Goal: Communication & Community: Answer question/provide support

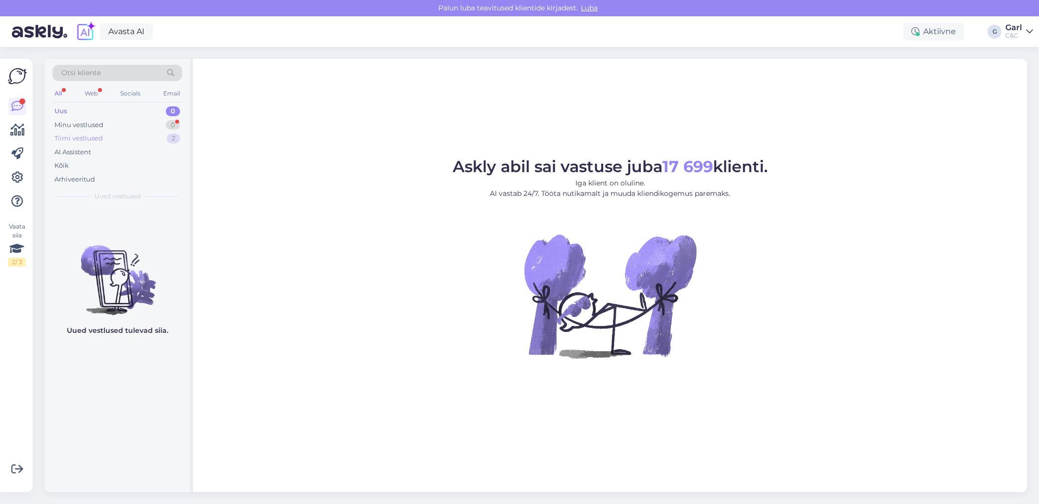
click at [145, 132] on div "Tiimi vestlused 2" at bounding box center [117, 139] width 130 height 14
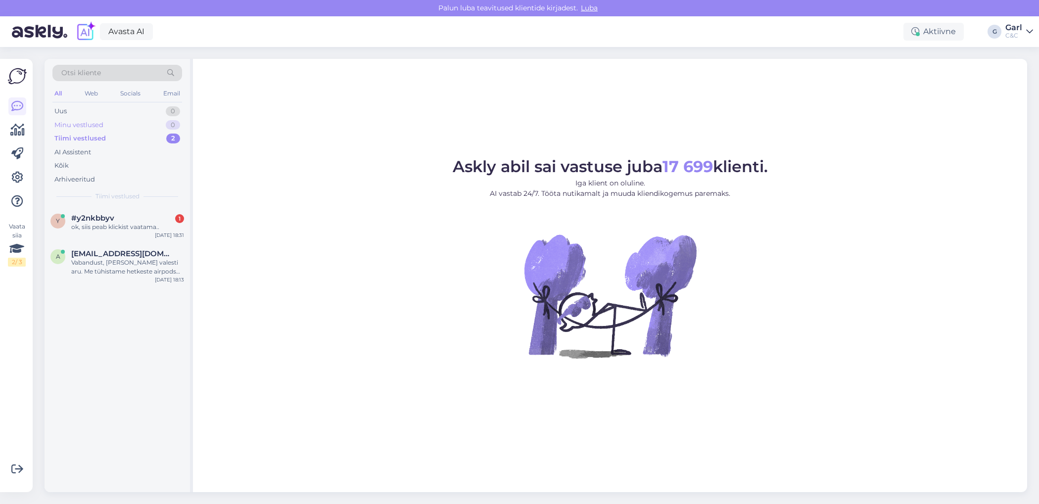
click at [148, 122] on div "Minu vestlused 0" at bounding box center [117, 125] width 130 height 14
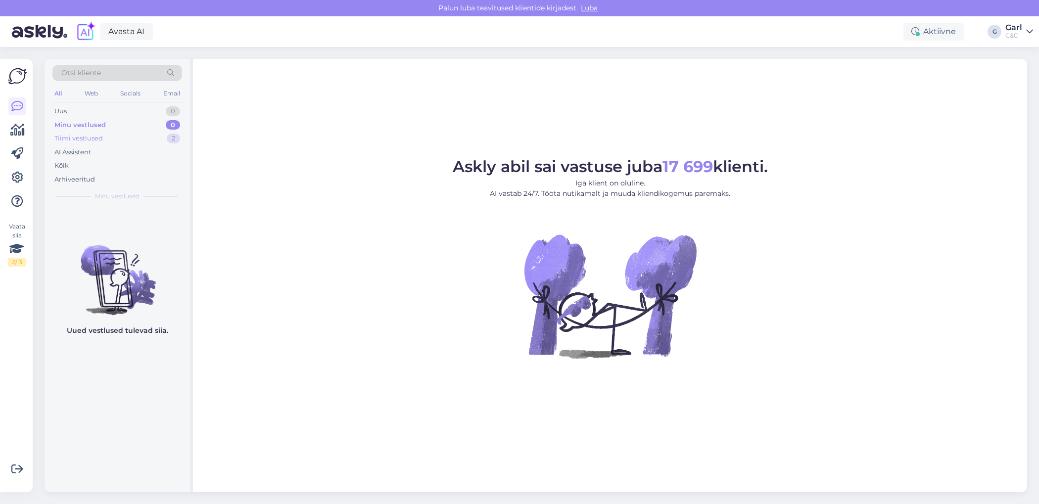
click at [144, 132] on div "Tiimi vestlused 2" at bounding box center [117, 139] width 130 height 14
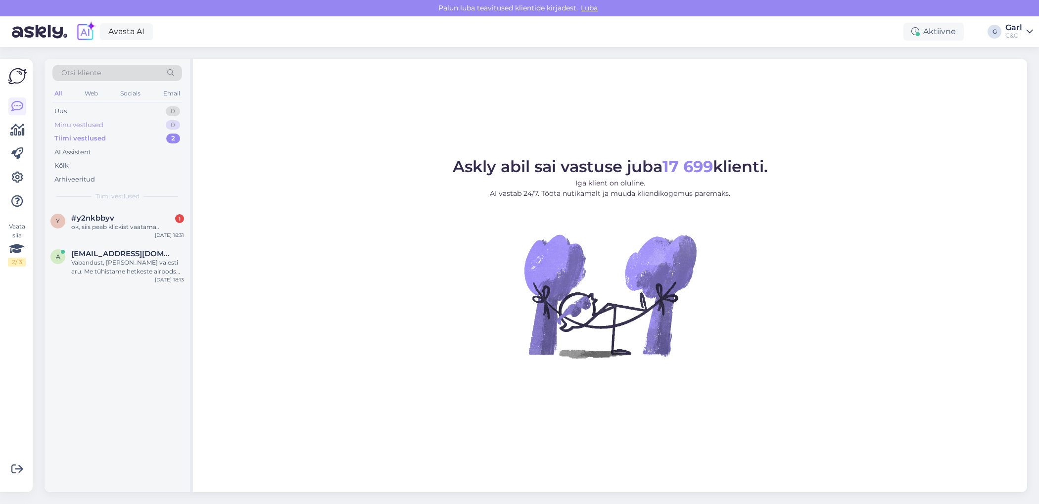
click at [153, 124] on div "Minu vestlused 0" at bounding box center [117, 125] width 130 height 14
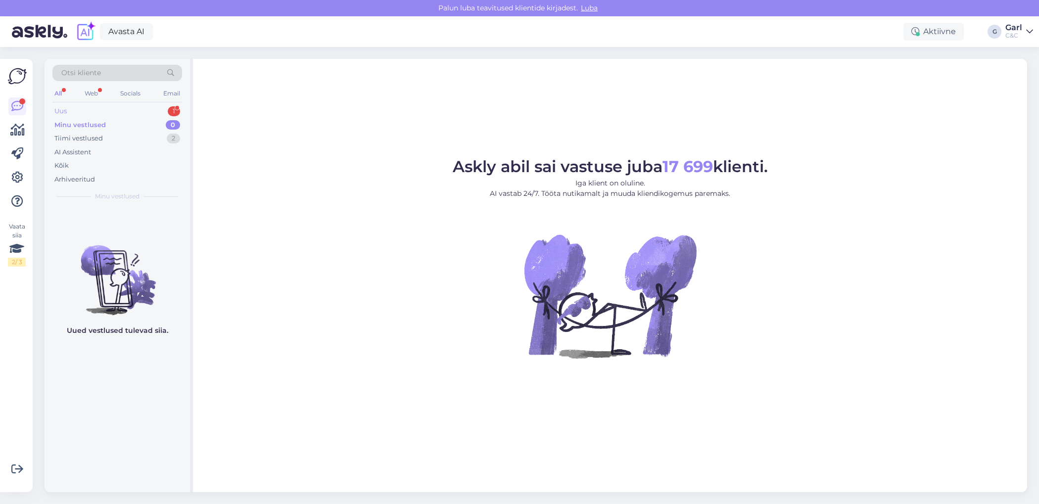
click at [174, 112] on div "1" at bounding box center [174, 111] width 12 height 10
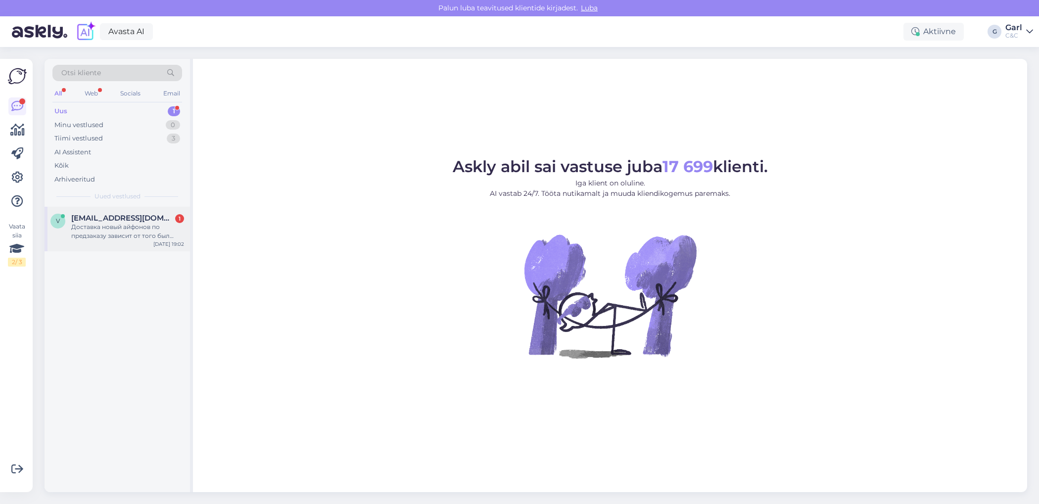
click at [168, 236] on div "Доставка новый айфонов по предзаказу зависит от того был телефон сразу оплачен …" at bounding box center [127, 232] width 113 height 18
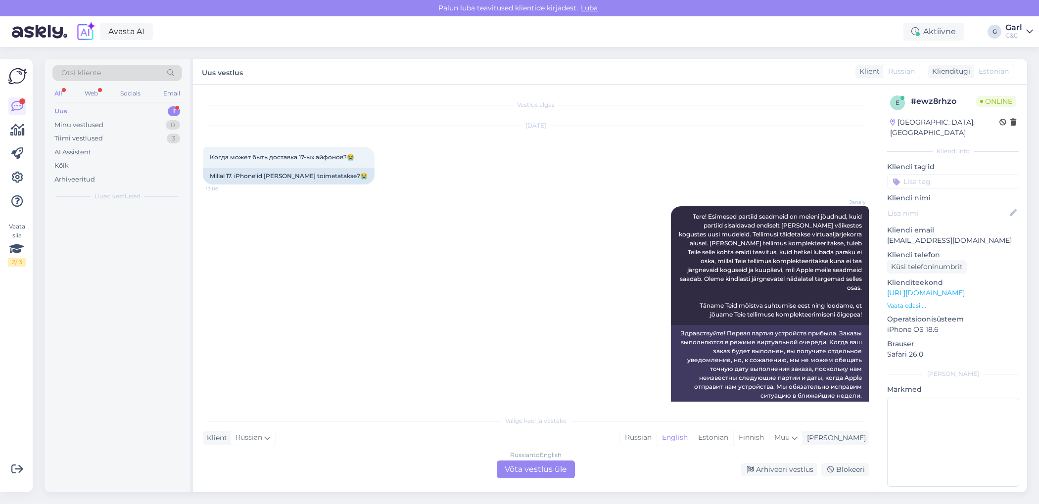
scroll to position [1092, 0]
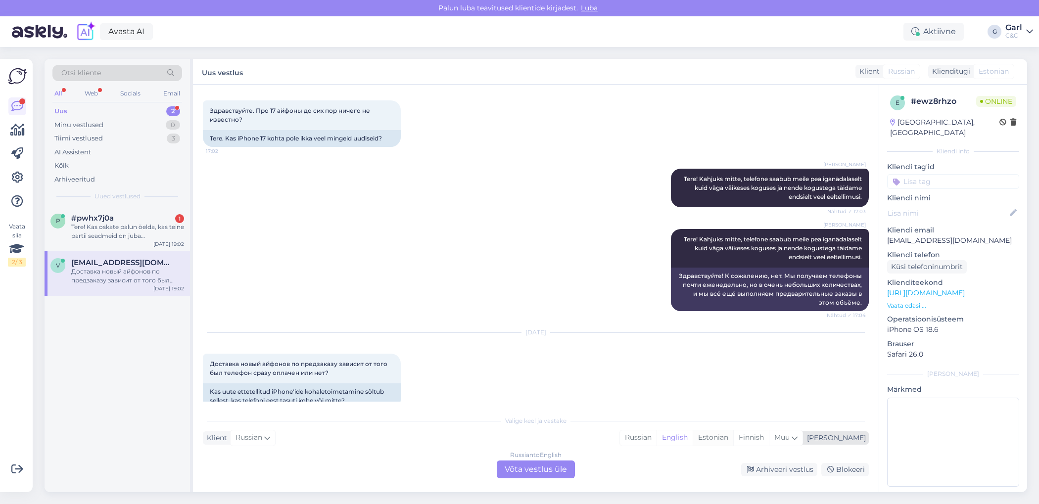
click at [734, 442] on div "Estonian" at bounding box center [713, 438] width 41 height 15
drag, startPoint x: 555, startPoint y: 463, endPoint x: 545, endPoint y: 384, distance: 79.3
click at [545, 384] on div "Vestlus algas [DATE] Когда может быть доставка 17-ых айфонов?😭 13:06 Millal 17.…" at bounding box center [536, 289] width 686 height 408
click at [545, 384] on div "[DATE] Доставка новый айфонов по предзаказу зависит от того был телефон сразу о…" at bounding box center [536, 371] width 666 height 98
click at [565, 468] on div "Russian to Estonian Võta vestlus üle" at bounding box center [536, 470] width 78 height 18
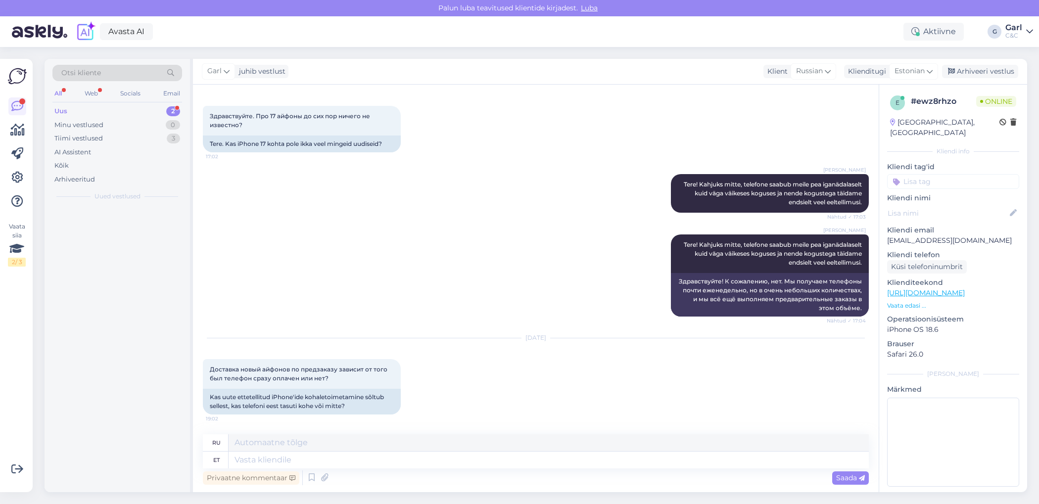
scroll to position [1068, 0]
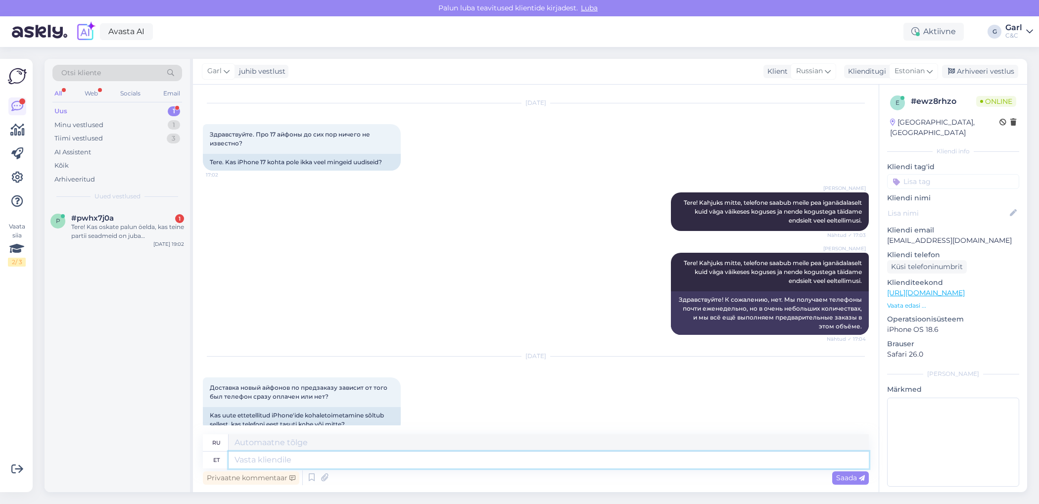
click at [545, 461] on textarea at bounding box center [549, 460] width 641 height 17
type textarea "Tere! E"
type textarea "Привет!"
type textarea "Tere! Eelisjärjekorras on"
type textarea "Привет! Приоритет"
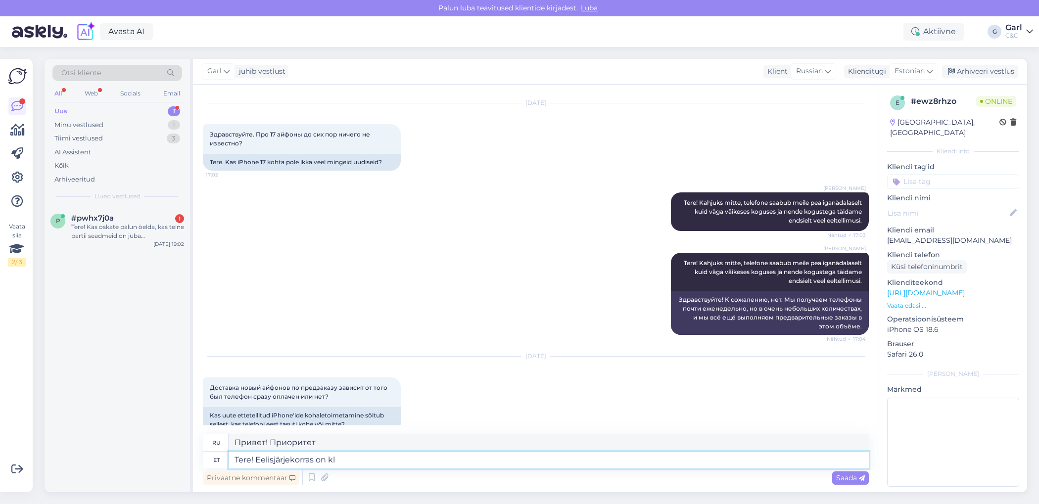
type textarea "Tere! Eelisjärjekorras on kli"
type textarea "Привет! Приоритет:"
type textarea "Tere! Eelisjärjekorras on kliendid, ke"
type textarea "Здравствуйте! Приоритет отдаётся клиентам."
type textarea "Tere! Eelisjärjekorras on kliendid, kes on s"
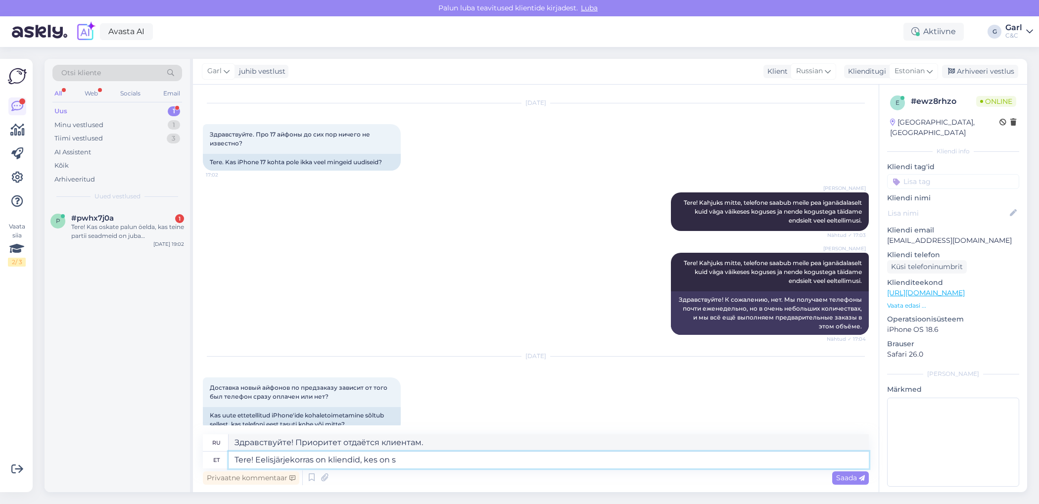
type textarea "Здравствуйте! Приоритет отдаётся клиентам, которые"
type textarea "Tere! Eelisjärjekorras on kliendid, kes on sissemaksu tei"
type textarea "Здравствуйте! Приоритет отдаётся клиентам, внесшим депозит."
type textarea "Tere! Eelisjärjekorras on kliendid, kes on sissemaksu teinud seadme ees"
type textarea "Здравствуйте! Приоритет отдаётся клиентам, внесшим депозит за устройство."
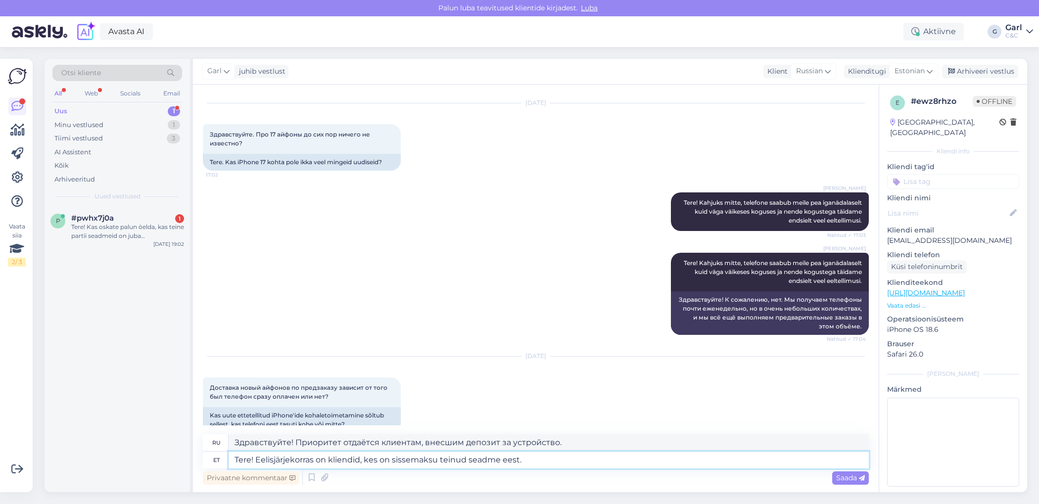
type textarea "Tere! Eelisjärjekorras on kliendid, kes on sissemaksu teinud seadme eest."
type textarea "Здравствуйте! Приоритет отдаётся клиентам, внёсшим первоначальный взнос за устр…"
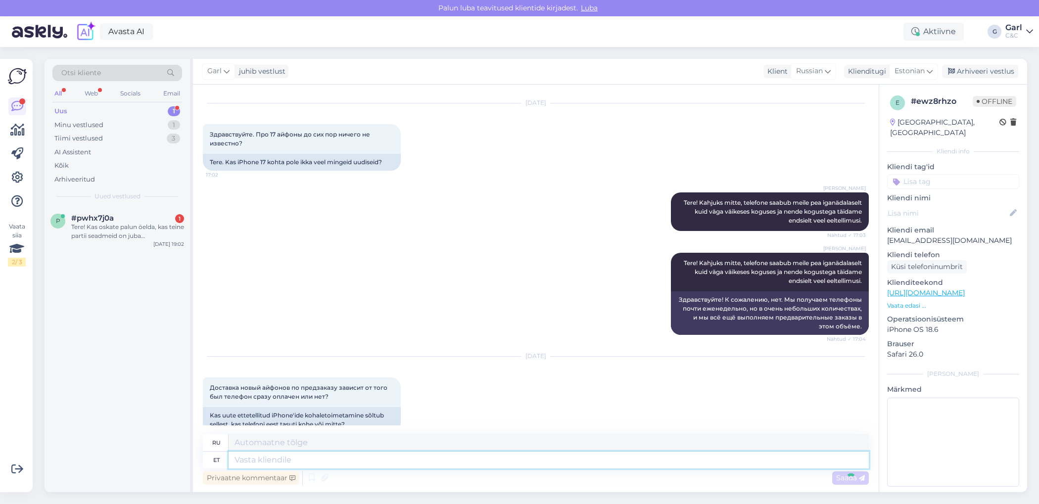
scroll to position [1145, 0]
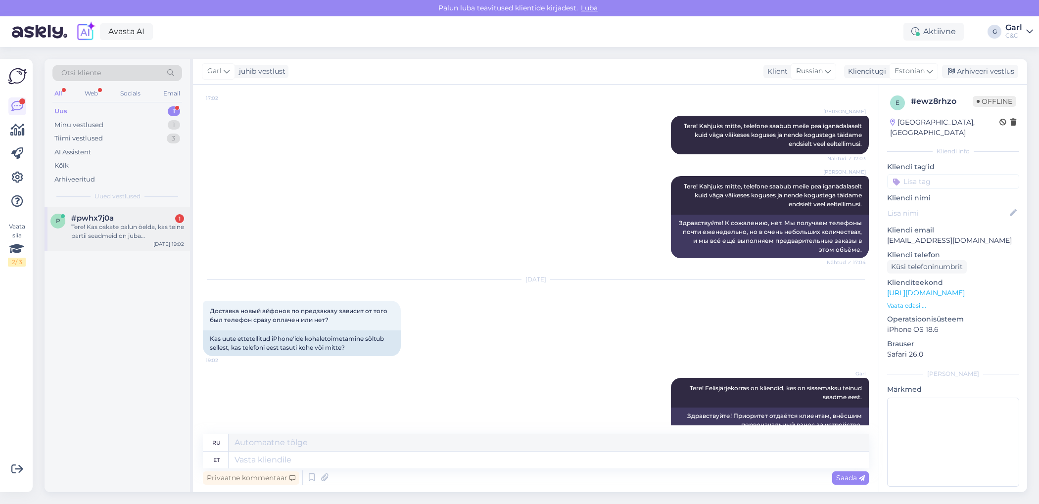
click at [176, 235] on div "Tere! Kas oskate palun öelda, kas teine partii seadmeid on juba [PERSON_NAME] j…" at bounding box center [127, 232] width 113 height 18
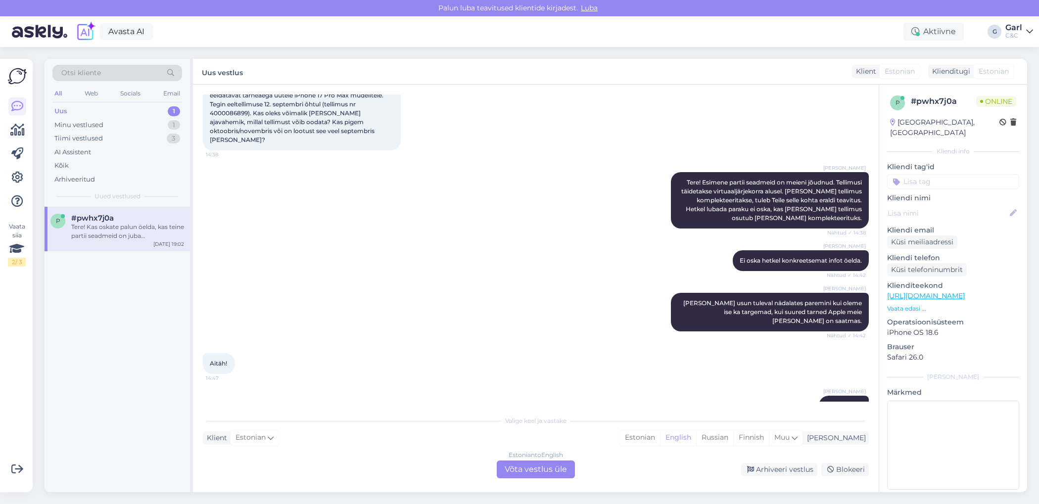
scroll to position [0, 0]
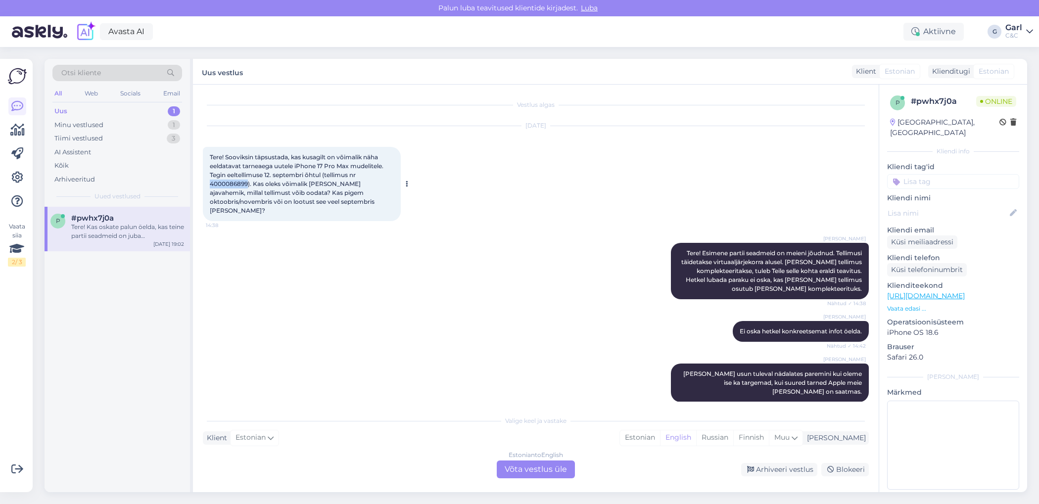
drag, startPoint x: 209, startPoint y: 185, endPoint x: 248, endPoint y: 185, distance: 39.1
click at [248, 185] on span "Tere! Sooviksin täpsustada, kas kusagilt on võimalik näha eeldatavat tarneaega …" at bounding box center [297, 183] width 175 height 61
copy span "4000086899"
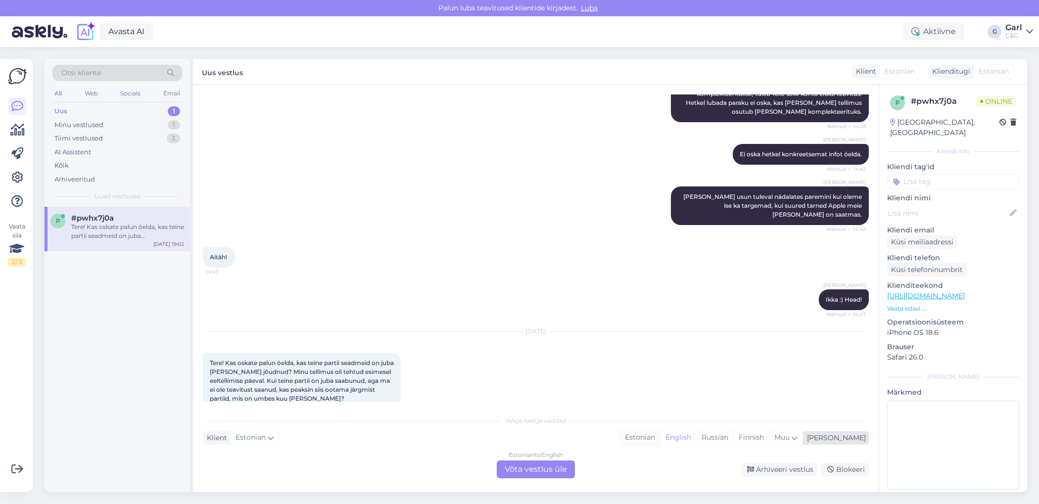
click at [660, 445] on div "Estonian" at bounding box center [640, 438] width 40 height 15
click at [550, 469] on div "Estonian to Estonian Võta vestlus üle" at bounding box center [536, 470] width 78 height 18
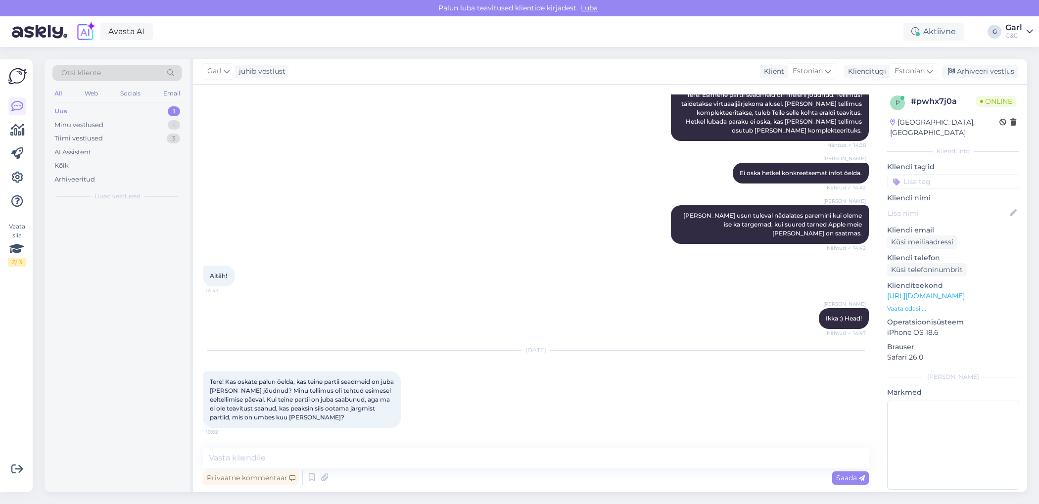
scroll to position [141, 0]
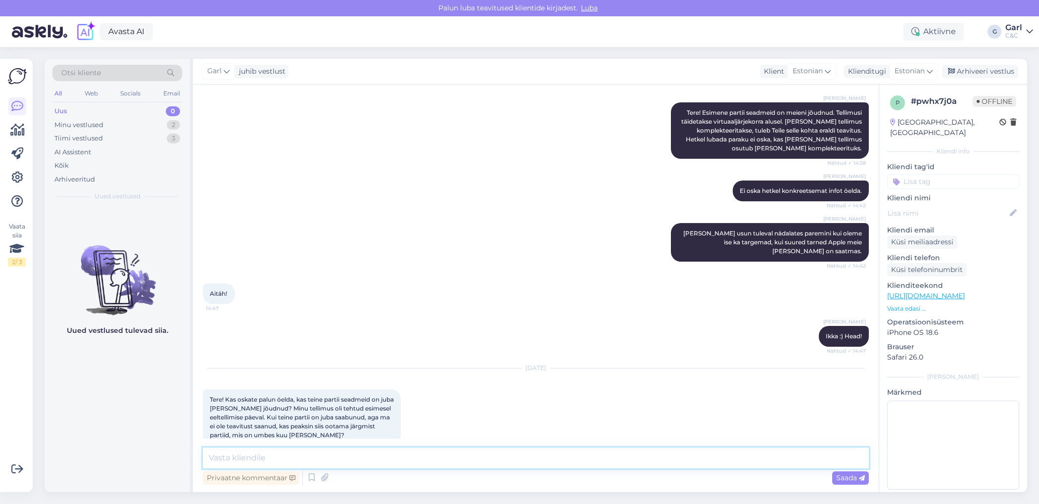
click at [369, 455] on textarea at bounding box center [536, 458] width 666 height 21
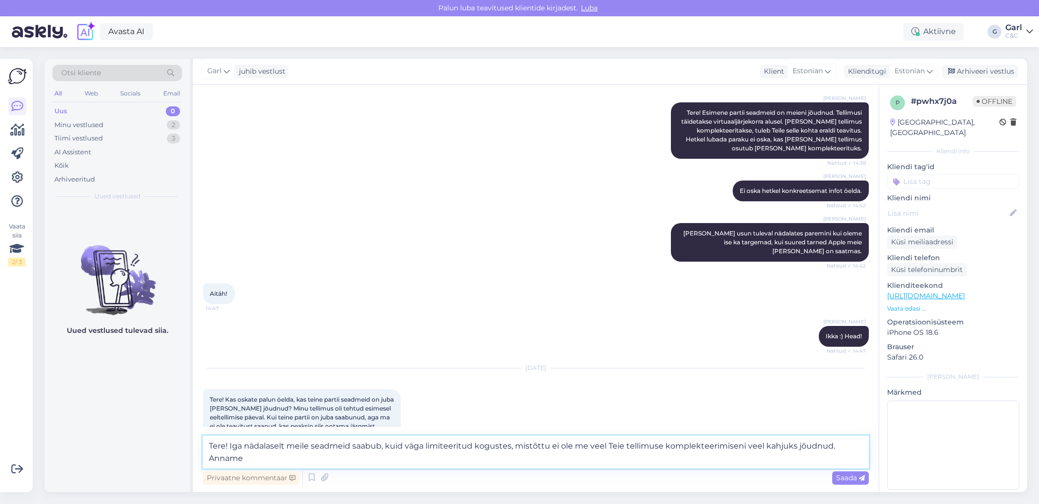
scroll to position [152, 0]
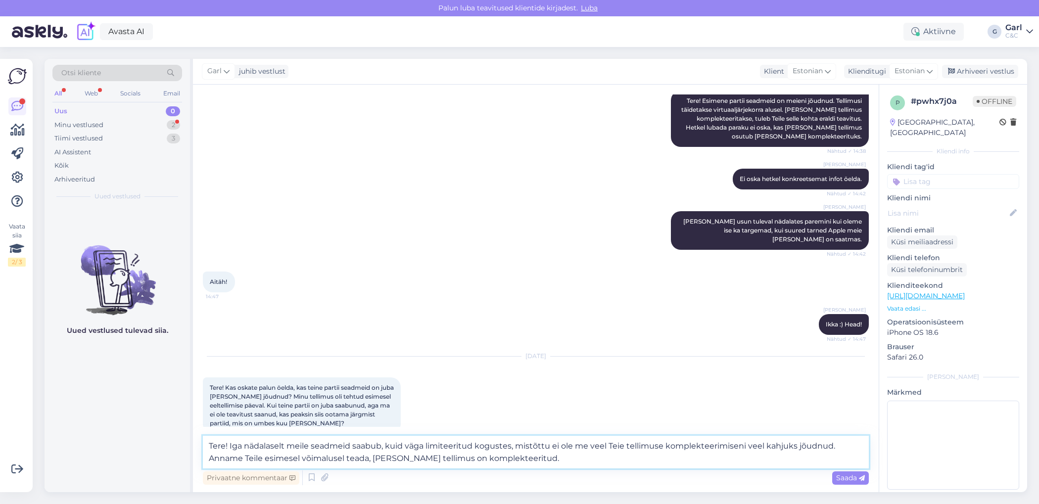
type textarea "Tere! Iga nädalaselt meile seadmeid saabub, kuid väga limiteeritud kogustes, mi…"
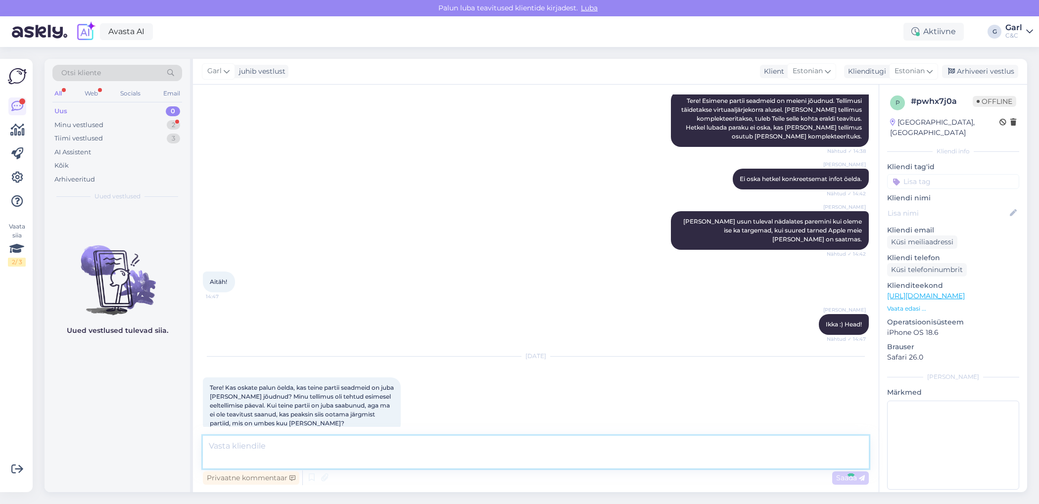
scroll to position [218, 0]
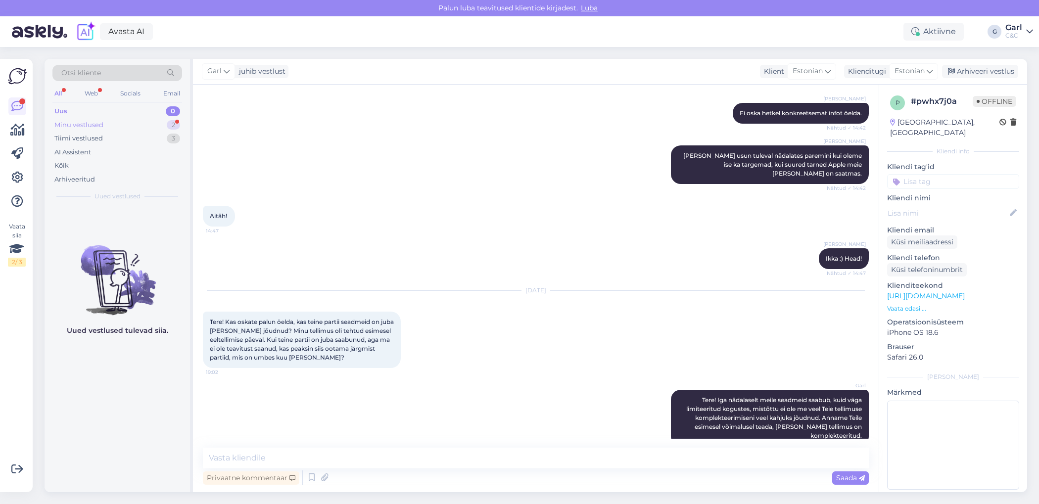
click at [144, 127] on div "Minu vestlused 2" at bounding box center [117, 125] width 130 height 14
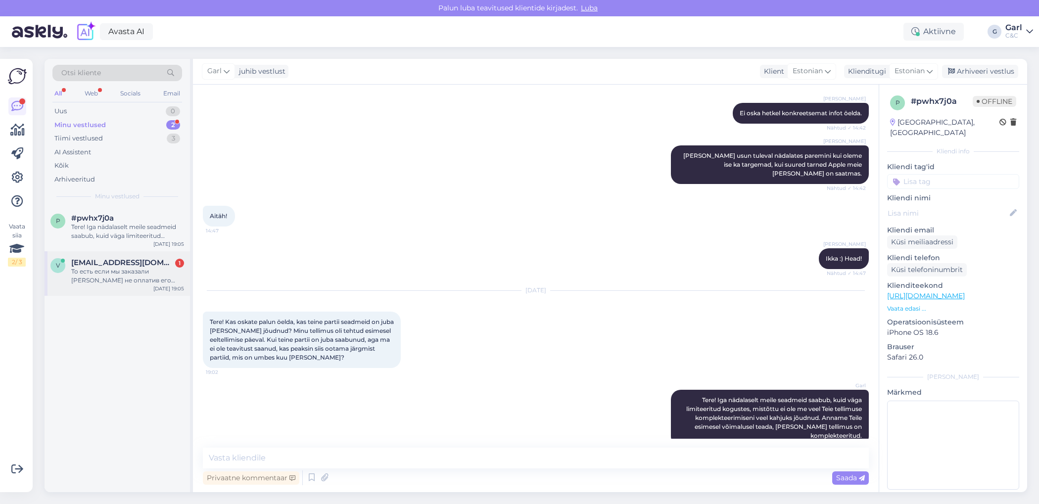
drag, startPoint x: 134, startPoint y: 278, endPoint x: 134, endPoint y: 290, distance: 11.9
click at [134, 278] on div "То есть если мы заказали [PERSON_NAME] не оплатив его сразу то ждать мы будем о…" at bounding box center [127, 276] width 113 height 18
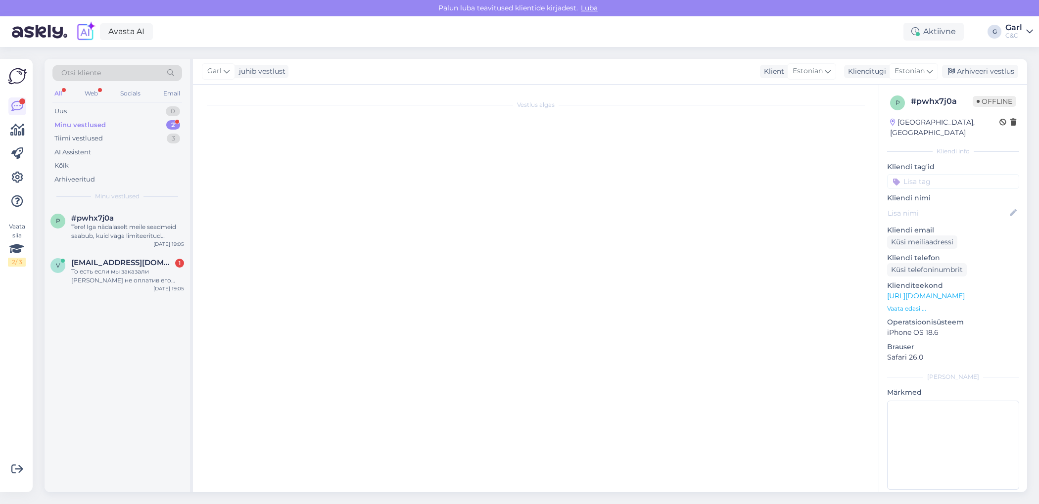
scroll to position [1223, 0]
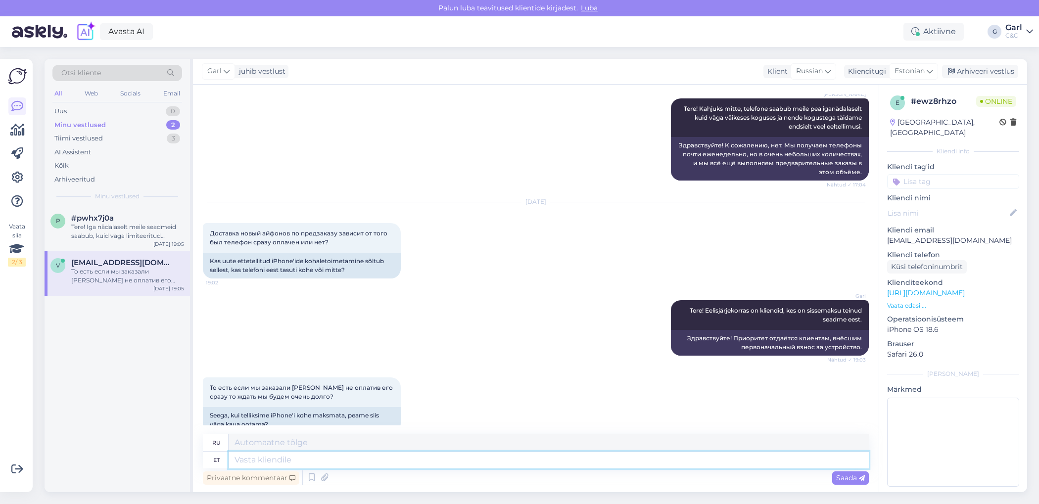
click at [360, 461] on textarea at bounding box center [549, 460] width 641 height 17
type textarea "KAh"
type textarea "Ах, да"
click at [342, 462] on textarea "KAh" at bounding box center [549, 460] width 641 height 17
type textarea "Kahjuks ei"
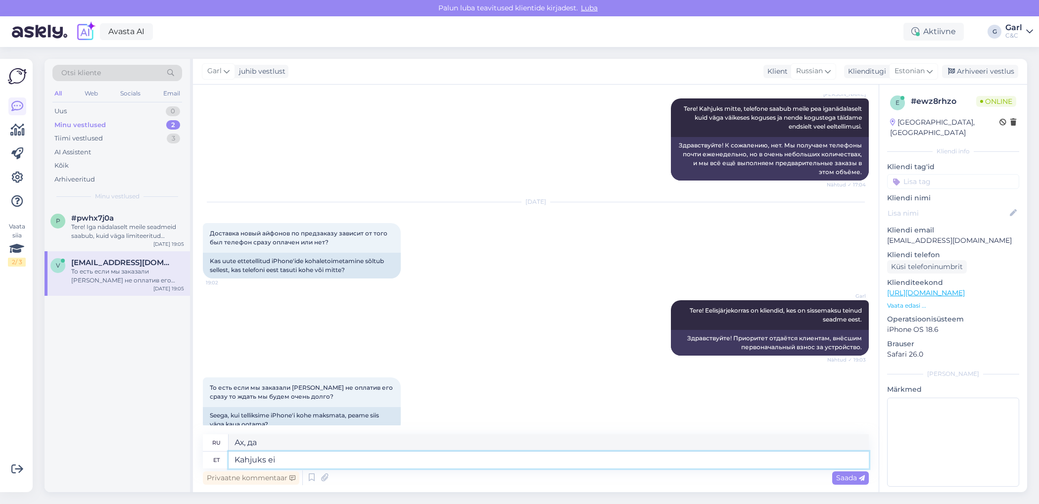
type textarea "К сожалению"
type textarea "Kahjuks ei os"
type textarea "К сожалению, нет."
type textarea "Kahjuks ei oska ö"
type textarea "К сожалению, я не могу."
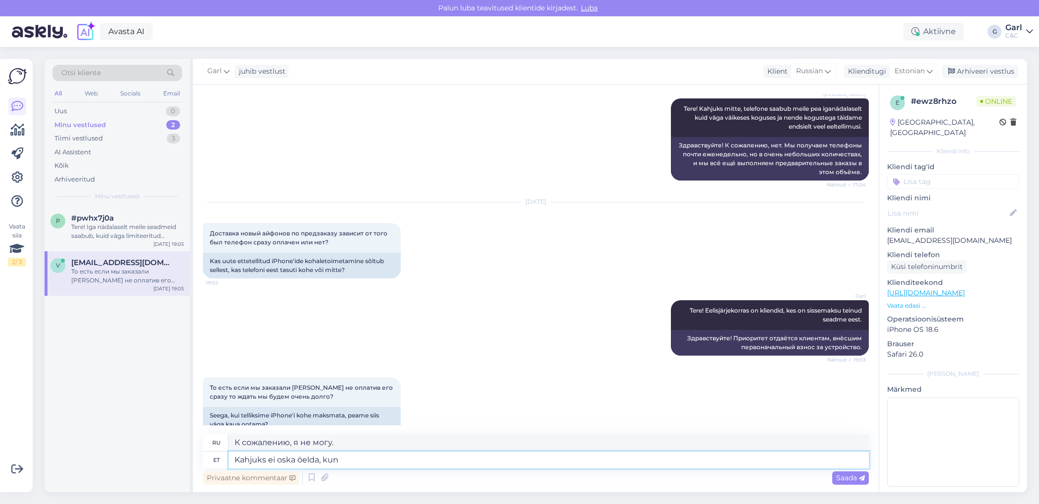
type textarea "Kahjuks ei oska öelda, kuna"
type textarea "К сожалению, я не могу сказать,"
type textarea "Kahjuks ei oska öelda, kuna uu"
type textarea "К сожалению, я не могу сказать, потому что"
type textarea "Kahjuks ei oska öelda, kuna uut"
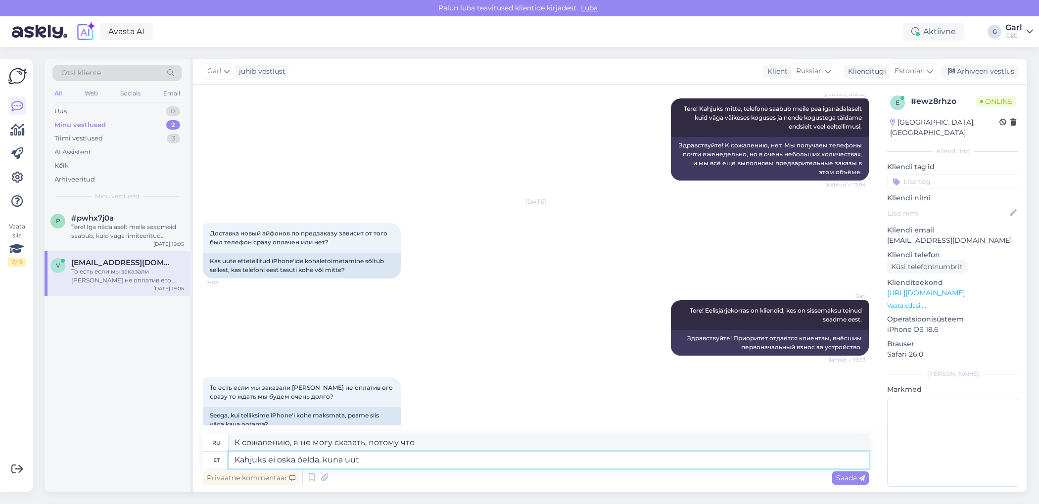
type textarea "К сожалению, я не могу сказать, потому что новый"
type textarea "Kahjuks ei oska öelda, kuna eel"
type textarea "К сожалению, я не могу сказать, потому что"
type textarea "Kahjuks ei oska öelda, kuna täitmata ee"
type textarea "К сожалению, я не могу сказать, так как работа еще не завершена."
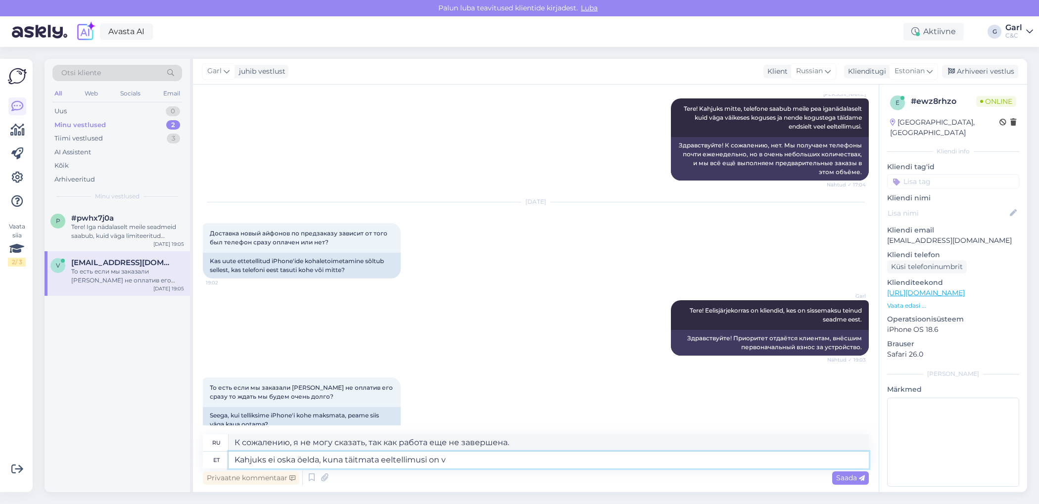
type textarea "Kahjuks ei oska öelda, kuna täitmata eeltellimusi on ve"
type textarea "К сожалению, я не могу сказать, так как предварительных заказов пока нет."
type textarea "Kahjuks ei oska öelda, kuna täitmata eeltellimusi on veel p"
type textarea "К сожалению, не могу сказать, так как есть невыполненные предварительные заказы."
type textarea "Kahjuks ei oska öelda, kuna täitmata eeltellimusi on veel palju"
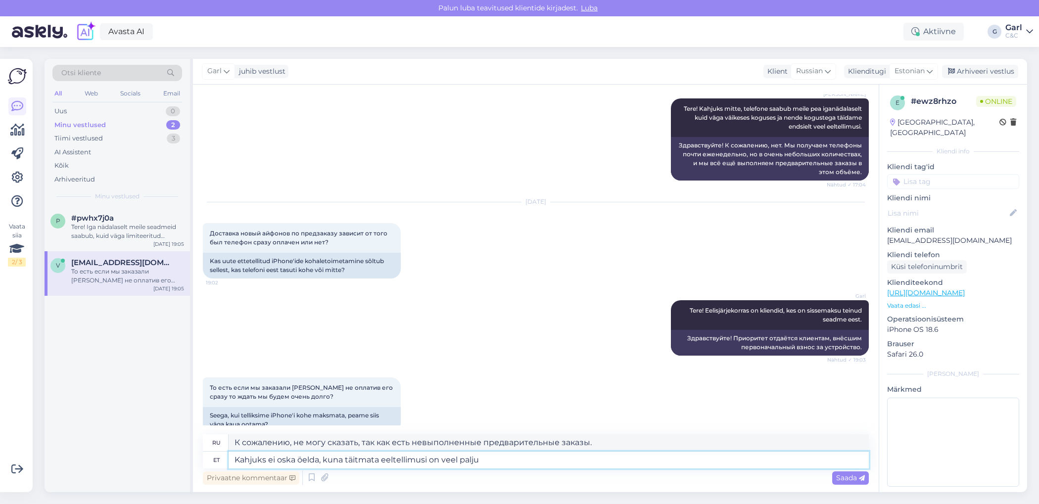
type textarea "К сожалению, я не могу сказать, так как еще есть невыполненные предварительные …"
type textarea "Kahjuks ei oska öelda, kuna täitmata eeltellimusi on veel palju, ku"
type textarea "К сожалению, я не могу сказать, потому что есть еще много невыполненных предвар…"
type textarea "Kahjuks ei oska öelda, kuna täitmata eeltellimusi on veel palju, kuid [PERSON_N…"
type textarea "К сожалению, я не могу сказать, потому что еще много невыполненных предваритель…"
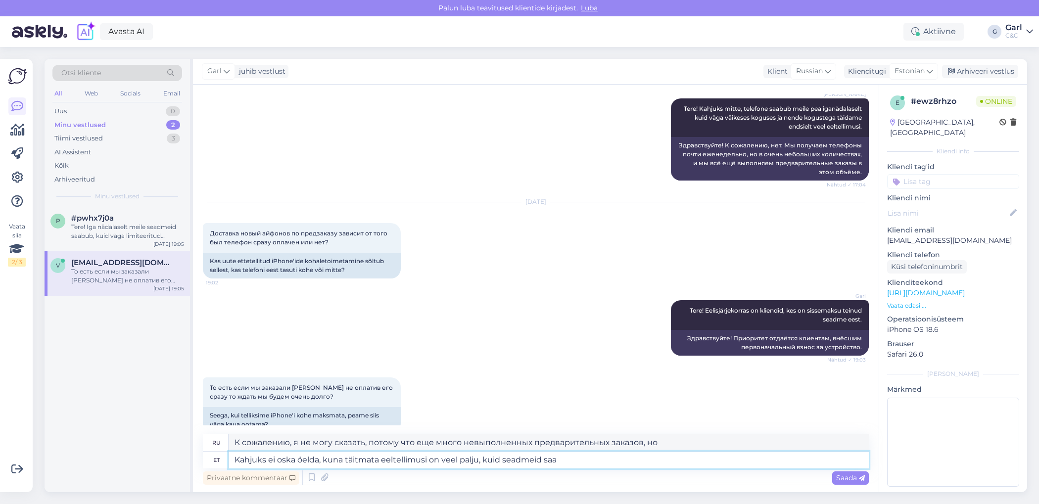
type textarea "Kahjuks ei oska öelda, kuna täitmata eeltellimusi on veel palju, kuid seadmeid …"
type textarea "К сожалению, я не могу сказать, потому что есть еще много невыполненных предвар…"
type textarea "Kahjuks ei oska öelda, kuna täitmata eeltellimusi on veel palju, kuid seadmeid …"
type textarea "К сожалению, я не могу сказать точно, поскольку еще много невыполненных предвар…"
type textarea "Kahjuks ei oska öelda, kuna täitmata eeltellimusi on veel palju, kuid seadmeid …"
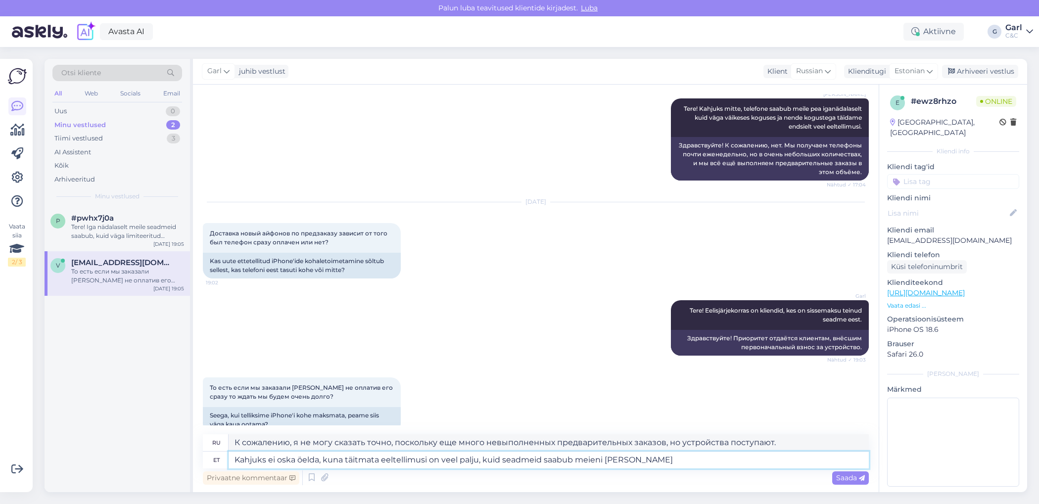
type textarea "К сожалению, я не могу сказать точно, поскольку еще много невыполненных предвар…"
type textarea "Kahjuks ei oska öelda, kuna täitmata eeltellimusi on veel palju, kuid seadmeid …"
type textarea "К сожалению, я не могу сказать, так как есть еще много невыполненных предзаказо…"
type textarea "Kahjuks ei oska öelda, kuna täitmata eeltellimusi on veel palju, kuid seadmeid …"
type textarea "К сожалению, я не могу сказать точно, поскольку еще много невыполненных предвар…"
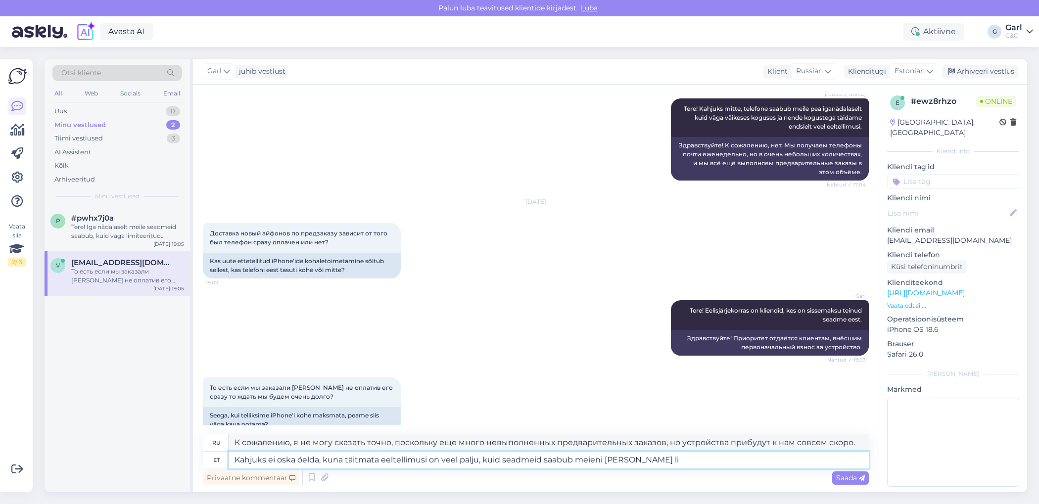
type textarea "Kahjuks ei oska öelda, kuna täitmata eeltellimusi on veel palju, kuid seadmeid …"
type textarea "К сожалению, я не могу сказать точно, поскольку все еще много невыполненных пре…"
type textarea "Kahjuks ei oska öelda, kuna täitmata eeltellimusi on veel palju, kuid seadmeid …"
type textarea "К сожалению, я не могу сказать точно, поскольку еще много невыполненных предвар…"
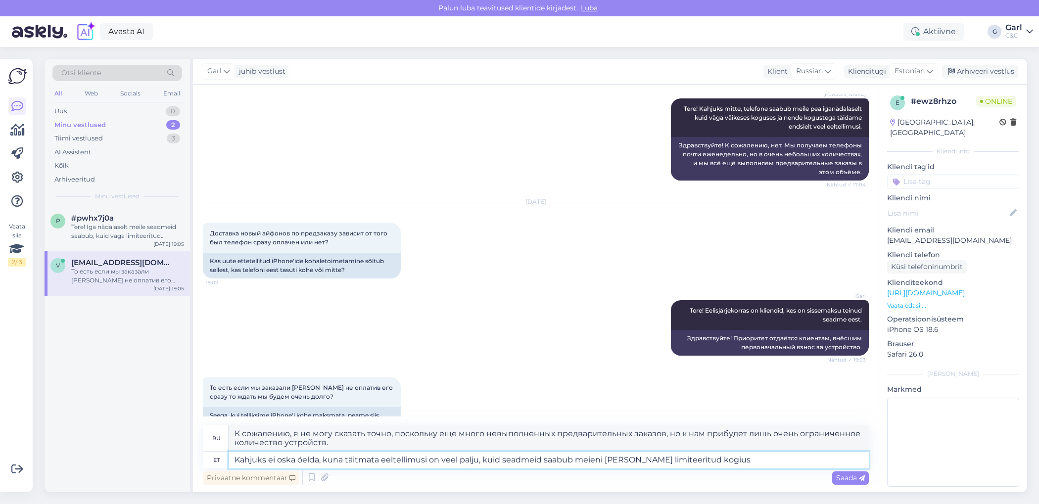
type textarea "Kahjuks ei oska öelda, kuna täitmata eeltellimusi on veel palju, kuid seadmeid …"
type textarea "К сожалению, я не могу сказать точно, поскольку еще много невыполненных предвар…"
type textarea "Kahjuks ei oska öelda, kuna täitmata eeltellimusi on veel palju, kuid seadmeid …"
type textarea "К сожалению, я не могу сказать точно, поскольку еще много невыполненных предвар…"
type textarea "Kahjuks ei oska öelda, kuna täitmata eeltellimusi on veel palju, kuid seadmeid …"
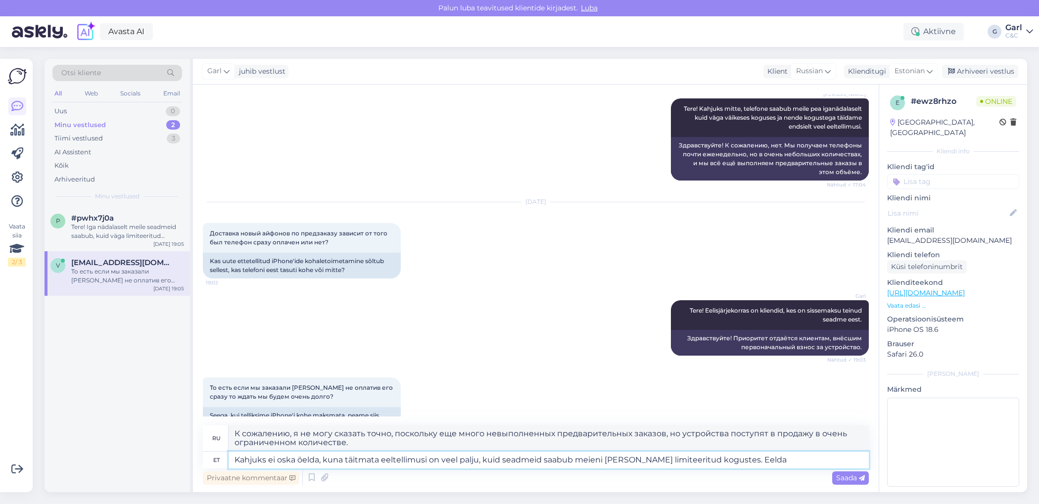
type textarea "К сожалению, я не могу сказать точно, так как ещё много невыполненных предзаказ…"
type textarea "Kahjuks ei oska öelda, kuna täitmata eeltellimusi on veel palju, kuid seadmeid …"
type textarea "К сожалению, я не могу сказать точно, поскольку еще много невыполненных предвар…"
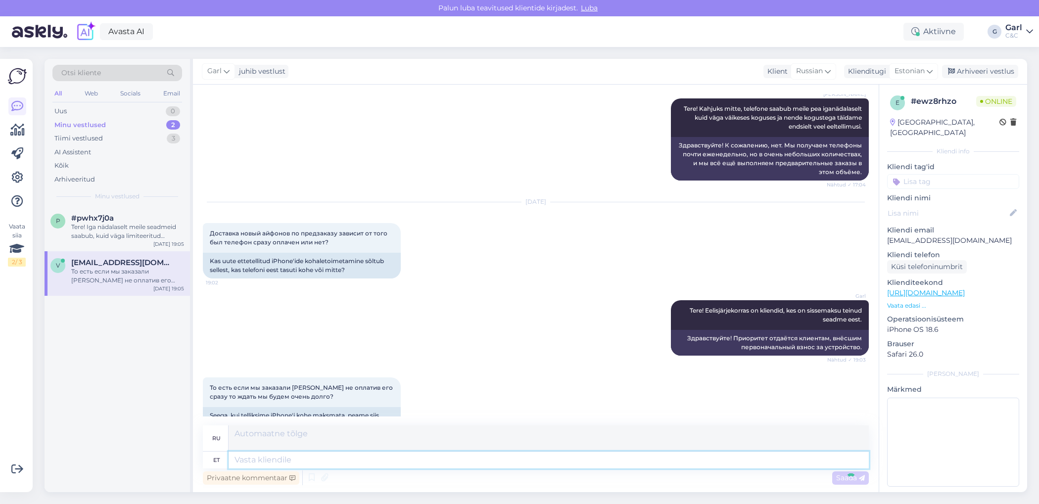
scroll to position [1327, 0]
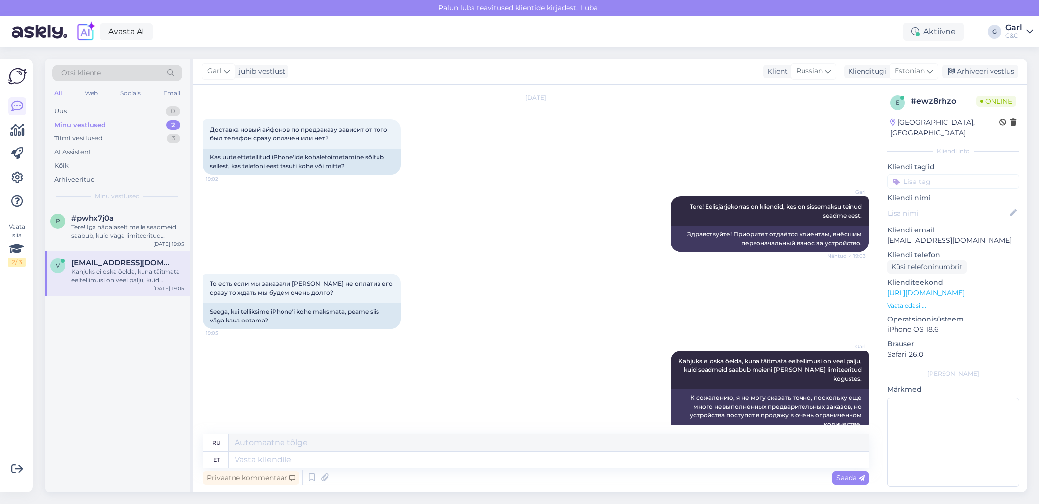
click at [148, 128] on div "Minu vestlused 2" at bounding box center [117, 125] width 130 height 14
click at [145, 136] on div "Tiimi vestlused 3" at bounding box center [117, 139] width 130 height 14
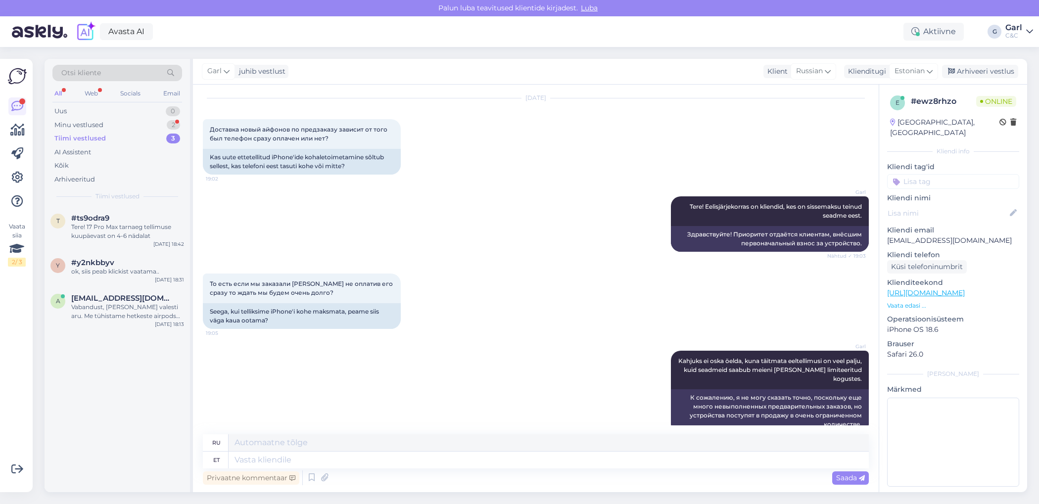
scroll to position [1386, 0]
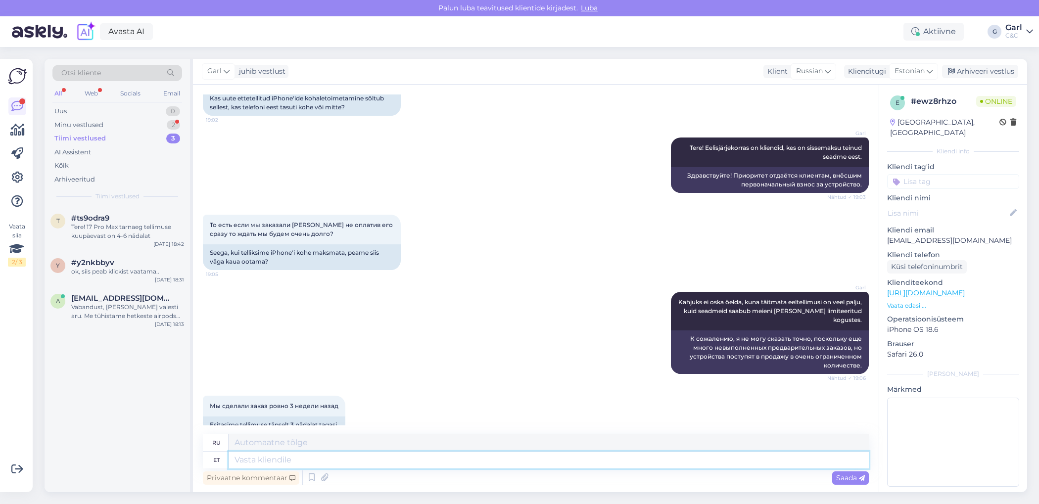
click at [329, 465] on textarea at bounding box center [549, 460] width 641 height 17
type textarea "Eeldatav tar"
type textarea "Ожидал"
type textarea "Eeldatav tarneaeg uu"
type textarea "Расчетное время доставки"
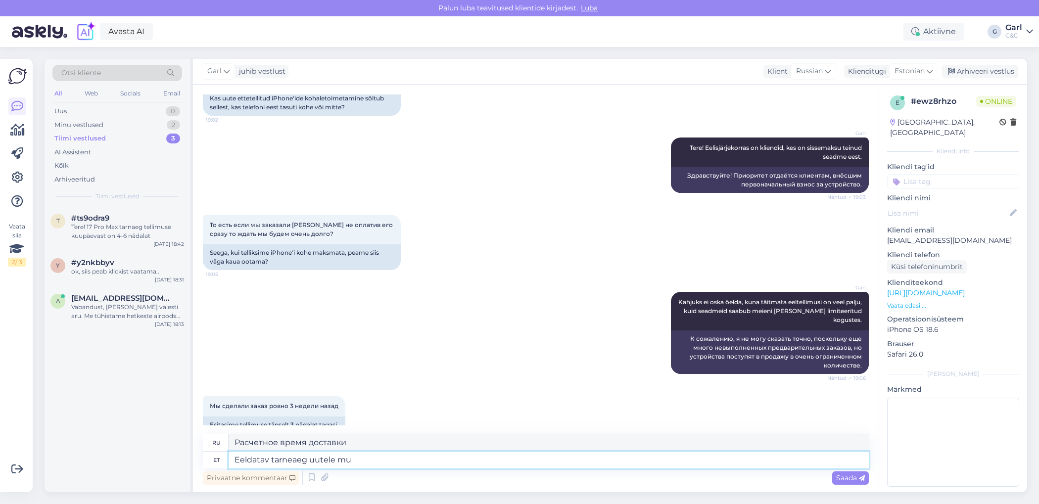
type textarea "Eeldatav tarneaeg uutele mud"
type textarea "Расчетное время доставки нового"
type textarea "Eeldatav tarneaeg uutele mudelitele"
type textarea "Расчетное время поставки новых моделей"
type textarea "Eeldatav tarneaeg uutele mudelitele eelnevatetele aas"
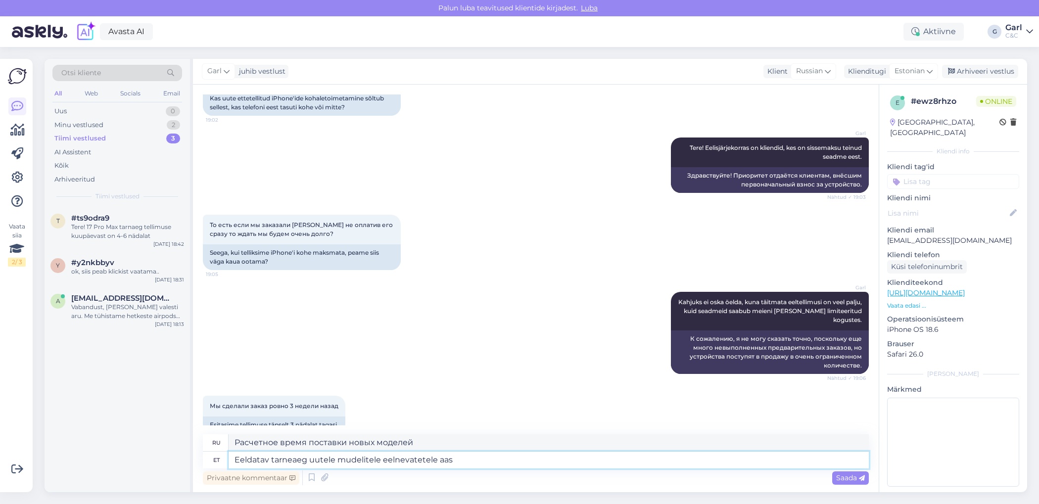
type textarea "Расчетное время доставки новых моделей по сравнению с предыдущими"
type textarea "Eeldatav tarneaeg uutele mudelitele eelnevatetele aastatele tugi"
type textarea "Расчетные сроки поставки новых моделей за предыдущие годы"
type textarea "Eeldatav tarneaeg uutele mudelitele eelnevatetele aastatele tuginedes on"
type textarea "Расчетное время поставки новых моделей на основе предыдущих лет составляет"
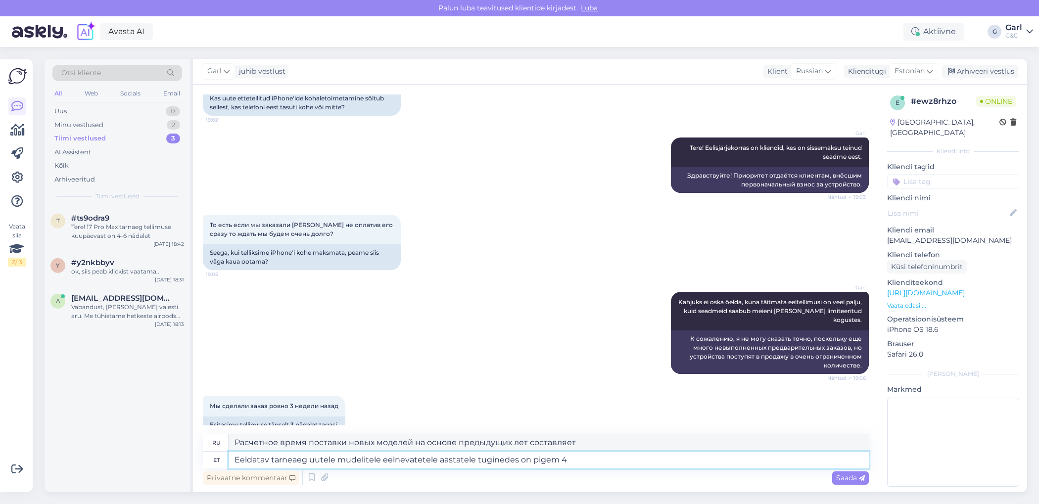
type textarea "Eeldatav tarneaeg uutele mudelitele eelnevatetele aastatele tuginedes on pigem …"
type textarea "Ожидаемое время поставки новых моделей по сравнению с предыдущими годами доволь…"
type textarea "Eeldatav tarneaeg uutele mudelitele eelnevatetele aastatele tuginedes on pigem …"
type textarea "Ожидаемое время поставки новых моделей на основе предыдущих лет составляет окол…"
type textarea "Eeldatav tarneaeg uutele mudelitele eelnevatetele aastatele tuginedes on pigem …"
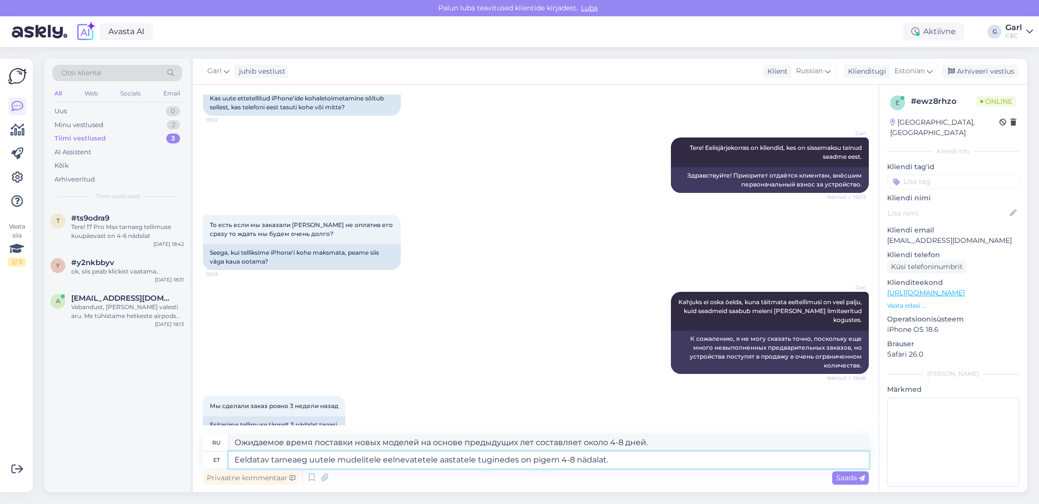
type textarea "Ожидаемый срок поставки новых моделей на основе моделей прошлых лет составляет …"
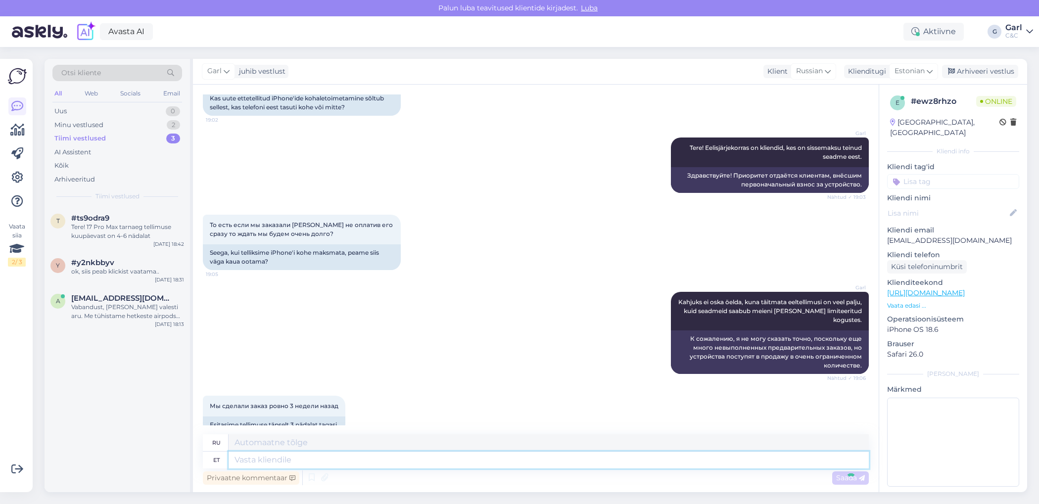
scroll to position [1463, 0]
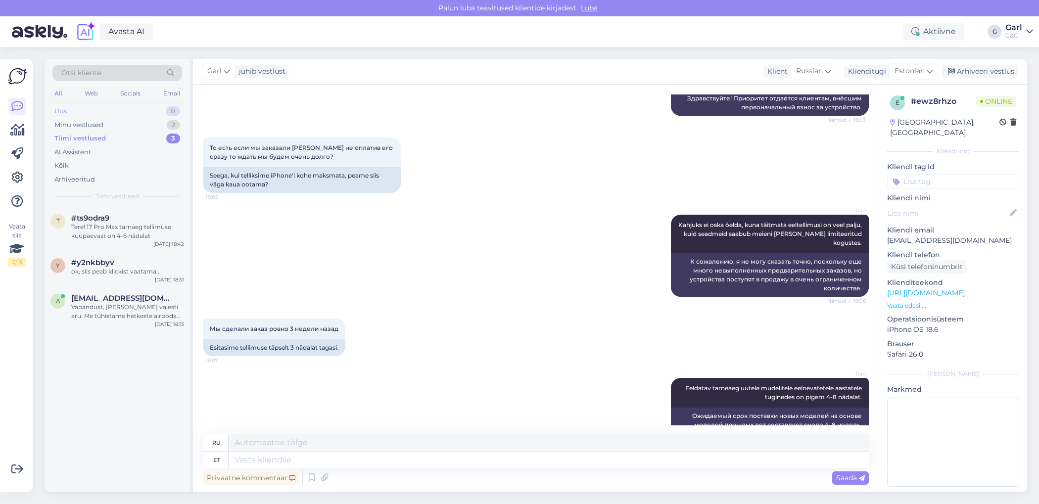
click at [161, 113] on div "Uus 0" at bounding box center [117, 111] width 130 height 14
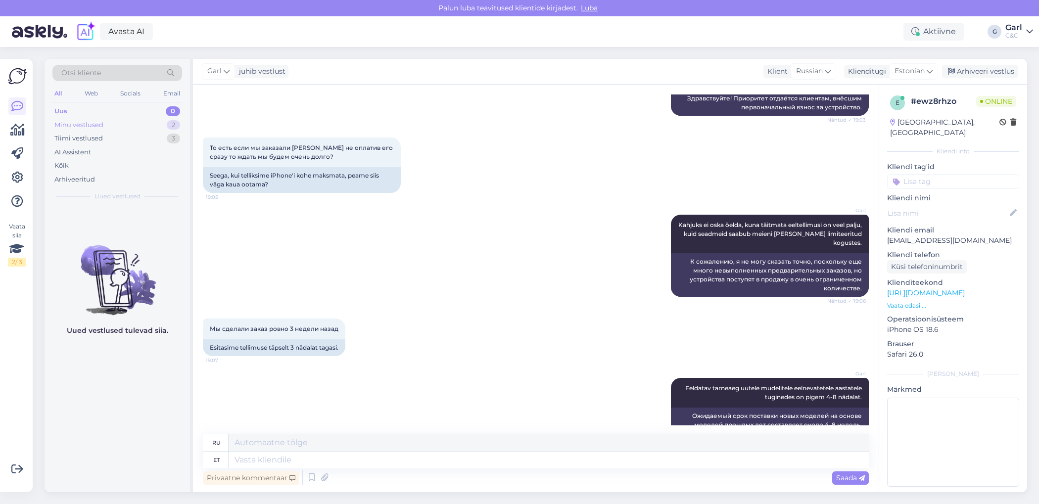
click at [161, 123] on div "Minu vestlused 2" at bounding box center [117, 125] width 130 height 14
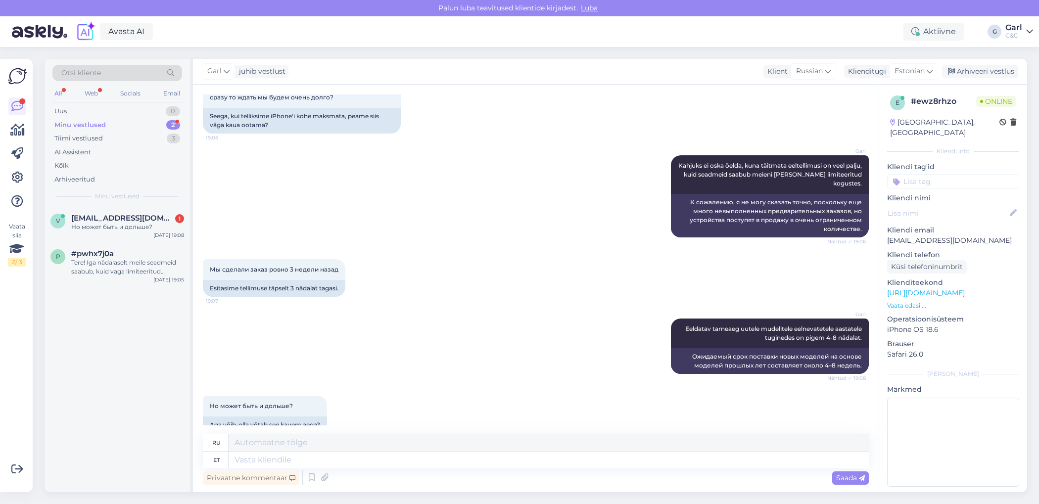
scroll to position [1533, 0]
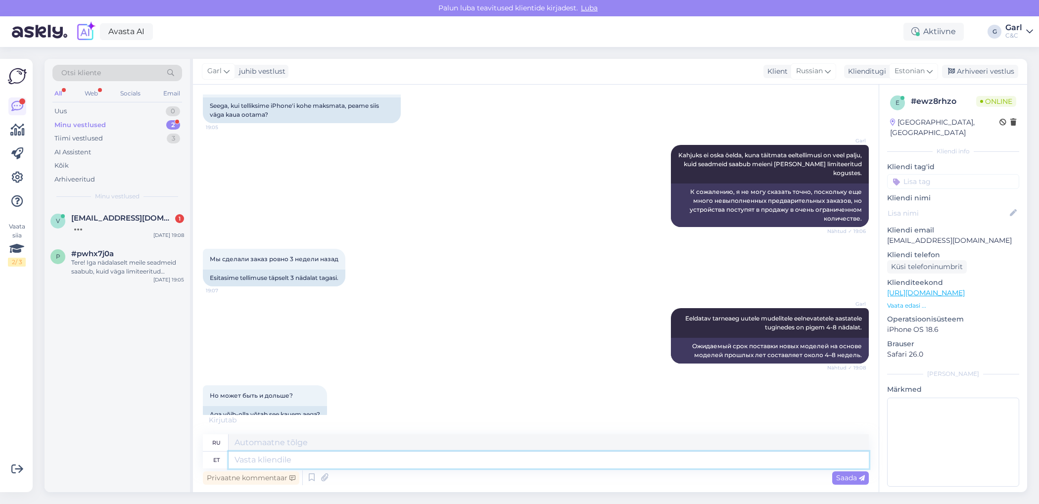
click at [355, 457] on textarea at bounding box center [549, 460] width 641 height 17
type textarea "Võimalik."
type textarea "Возможный."
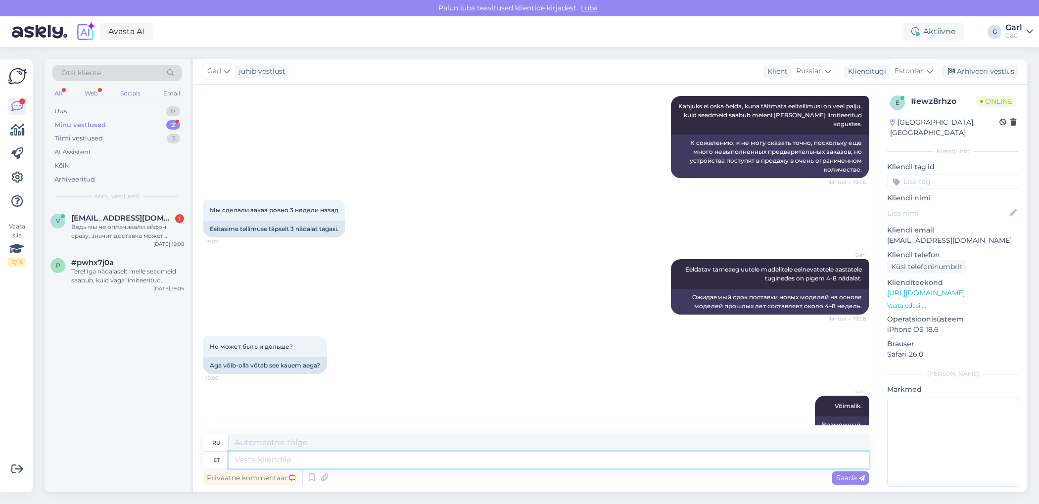
scroll to position [1659, 0]
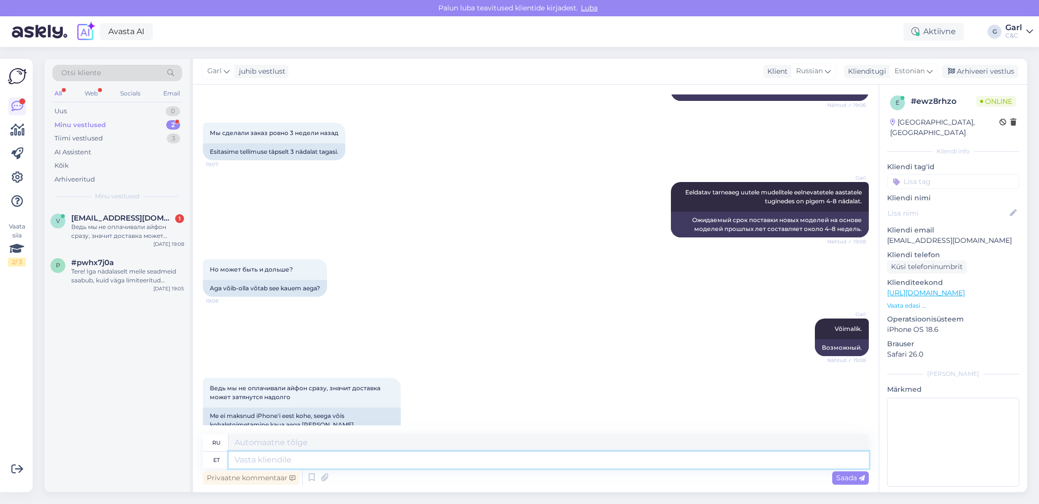
click at [360, 458] on textarea at bounding box center [549, 460] width 641 height 17
type textarea "Jah."
type textarea "Да."
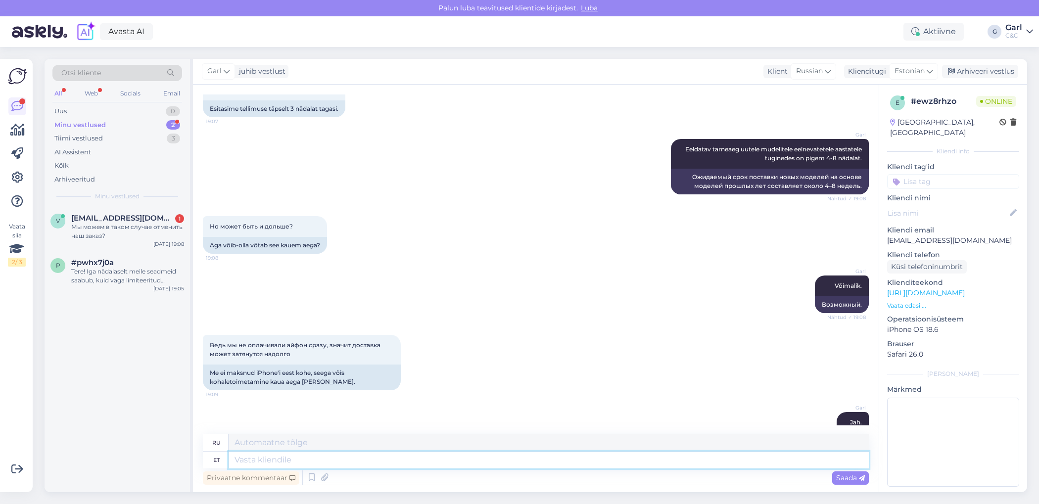
scroll to position [1778, 0]
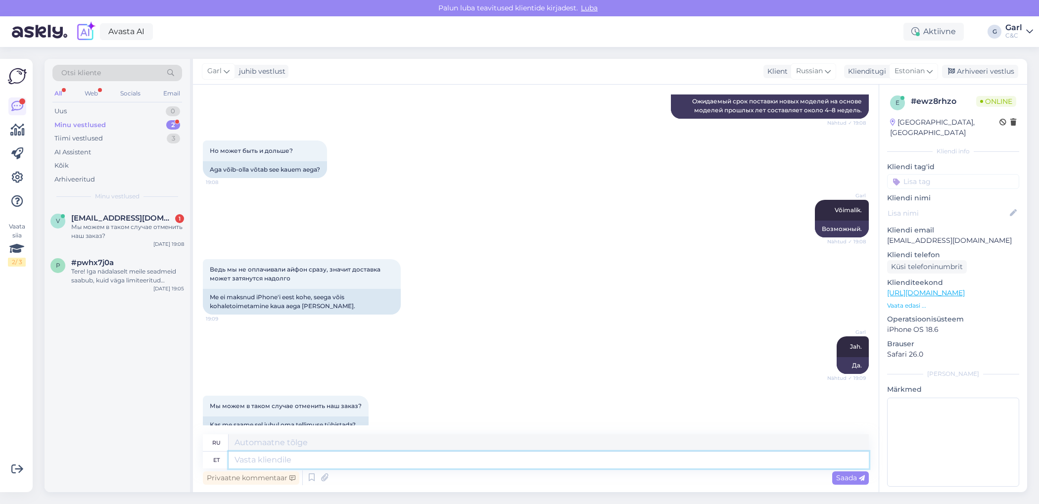
click at [377, 466] on textarea at bounding box center [549, 460] width 641 height 17
type textarea "Kui so"
type textarea "Если"
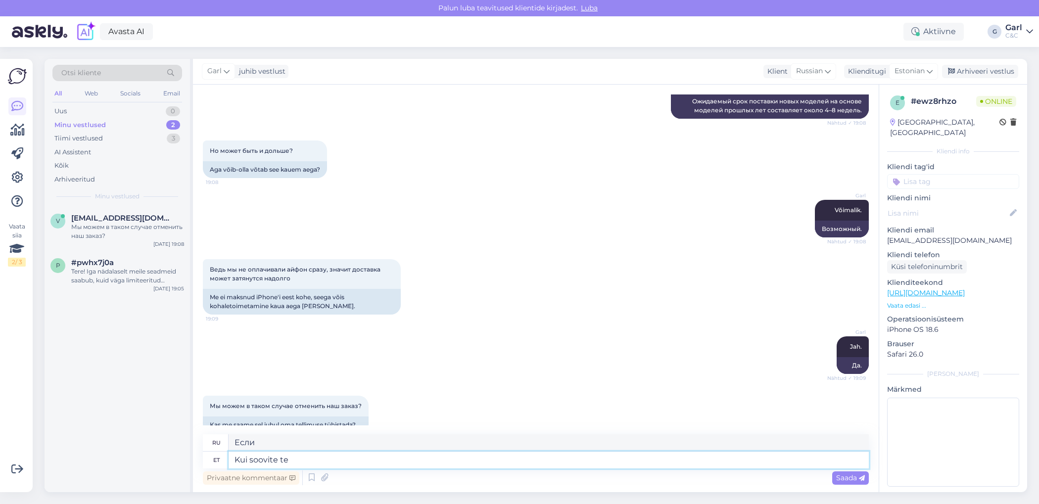
type textarea "Kui soovite tel"
type textarea "Если ты хочешь"
type textarea "Kui soovite tellimusest li"
type textarea "Если вы хотите заказать"
type textarea "Kui soovite tellimusest loobuda, si"
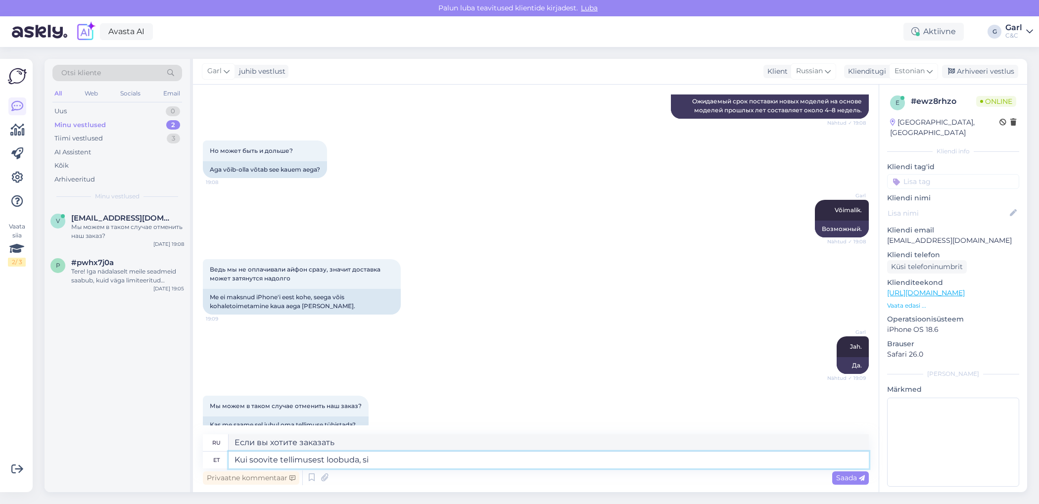
type textarea "Если вы хотите отписаться,"
type textarea "Kui soovite tellimusest loobuda, siis pal"
type textarea "Если вы хотите отписаться, то"
type textarea "Kui soovite tellimusest loobuda, siis palun"
type textarea "Если вы хотите отписаться, пожалуйста,"
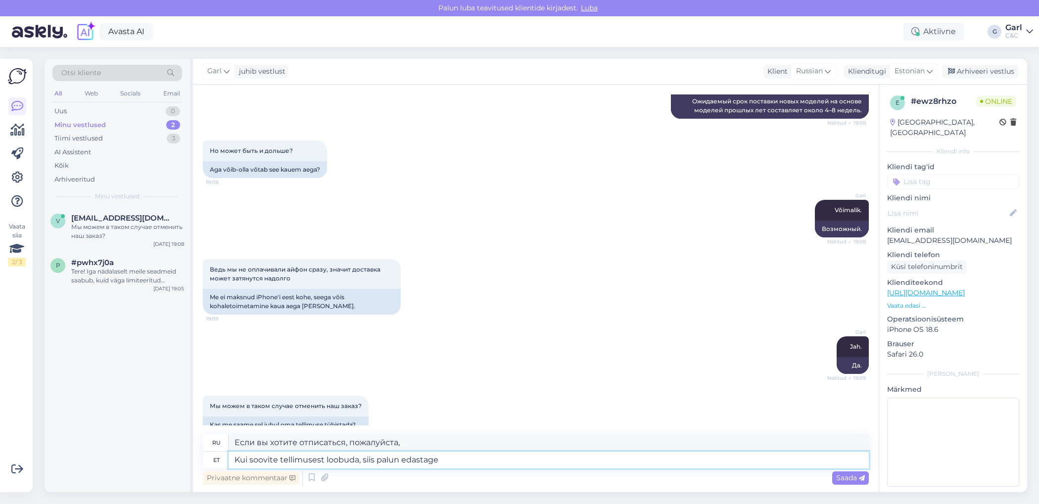
type textarea "Kui soovite tellimusest loobuda, siis palun edastage"
type textarea "Если вы хотите отписаться, пожалуйста, отправьте"
type textarea "Kui soovite tellimusest loobuda, siis palun edastage va"
type textarea "Если вы хотите отменить свой заказ, пожалуйста, отправьте нам сообщение."
type textarea "Kui soovite tellimusest loobuda, siis palun edastage vabas v"
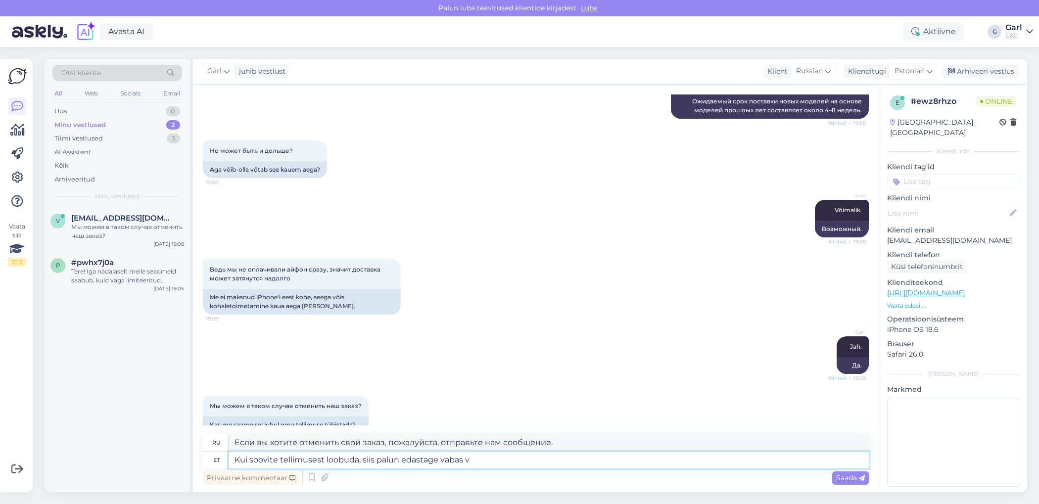
type textarea "Если вы хотите отписаться, пожалуйста, отправьте бесплатное"
type textarea "Kui soovite tellimusest loobuda, siis palun edastage vabas vormis tü"
type textarea "Если вы хотите отписаться, отправьте сообщение в свободной форме."
type textarea "Kui soovite tellimusest loobuda, siis palun edastage vabas vormis tühistamise s…"
type textarea "Если вы хотите отменить свой заказ, отправьте запрос на отмену в свободной форм…"
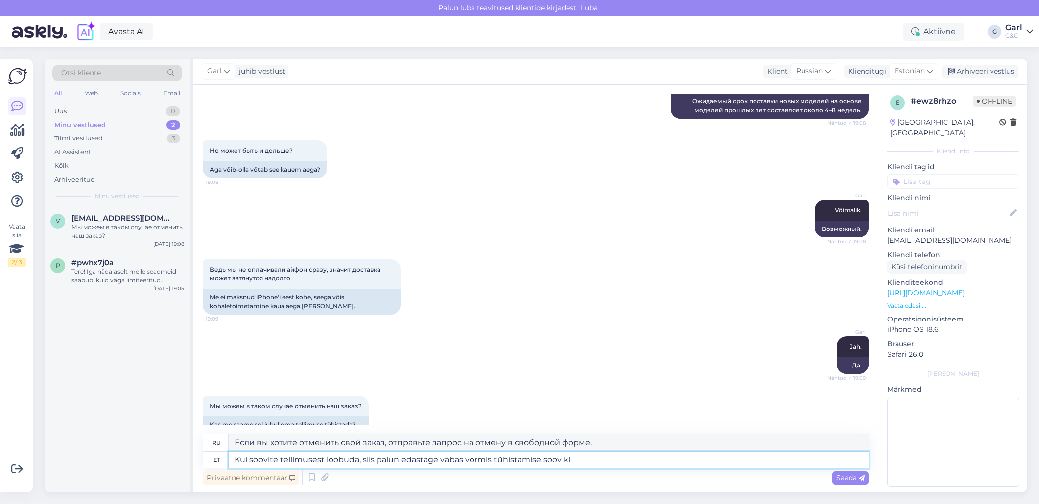
type textarea "Kui soovite tellimusest loobuda, siis palun edastage vabas vormis tühistamise s…"
type textarea "Если вы хотите отменить свой заказ, пожалуйста, отправьте запрос на отмену в св…"
type textarea "Kui soovite tellimusest loobuda, siis palun edastage vabas vormis tühistamise s…"
type textarea "Если вы хотите отменить свой заказ, отправьте запрос на отмену в свободной форм…"
type textarea "Kui soovite tellimusest loobuda, siis palun edastage vabas vormis tühistamise s…"
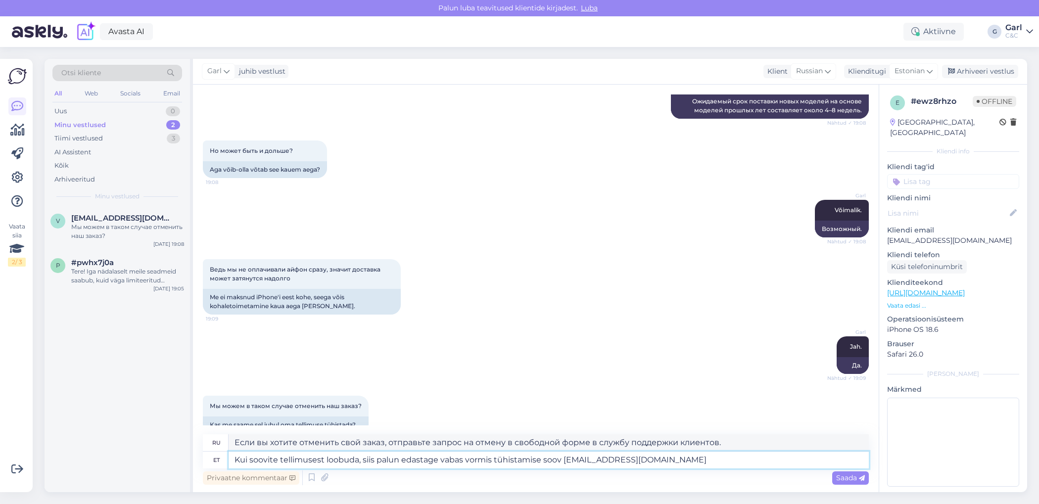
type textarea "Если вы хотите отменить свой заказ, отправьте запрос на отмену в свободной форм…"
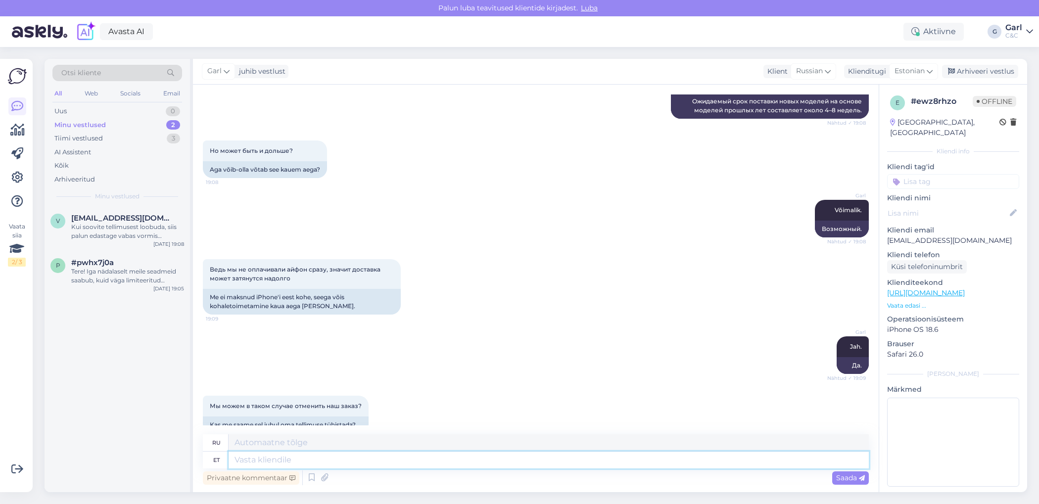
scroll to position [1855, 0]
